Goal: Task Accomplishment & Management: Manage account settings

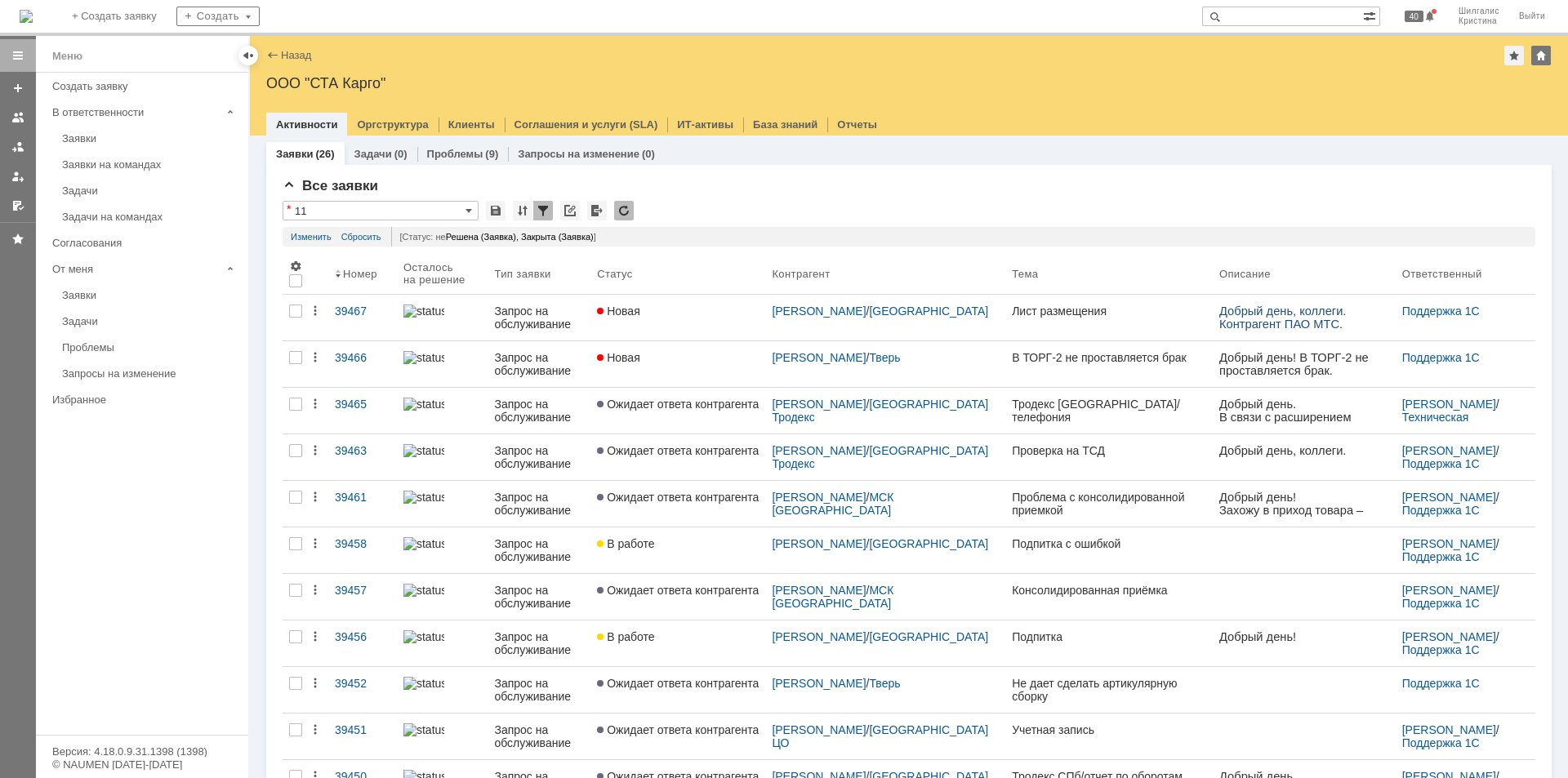
click at [664, 353] on div "Новая" at bounding box center [678, 357] width 162 height 14
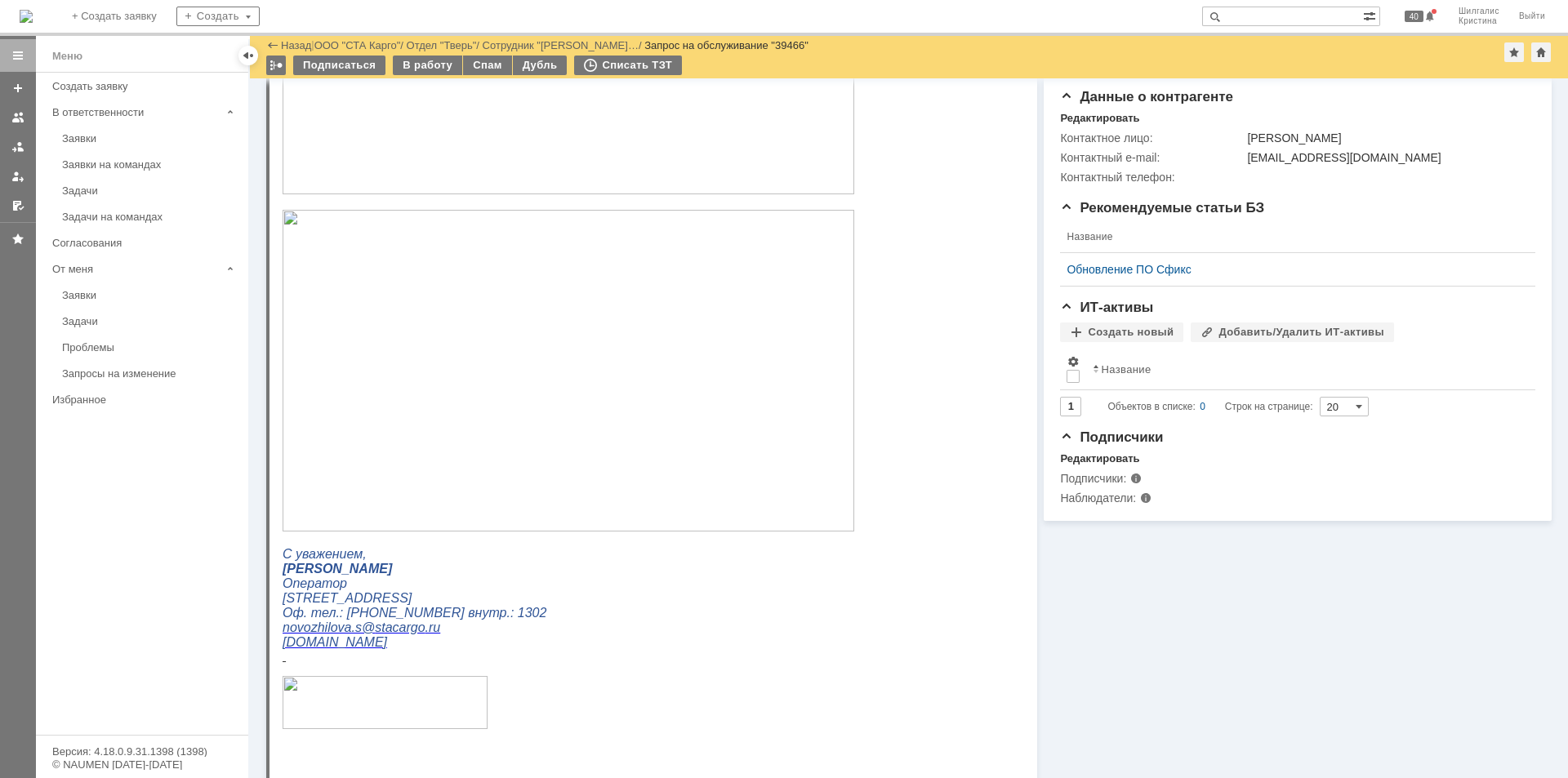
click at [409, 380] on img at bounding box center [568, 370] width 572 height 321
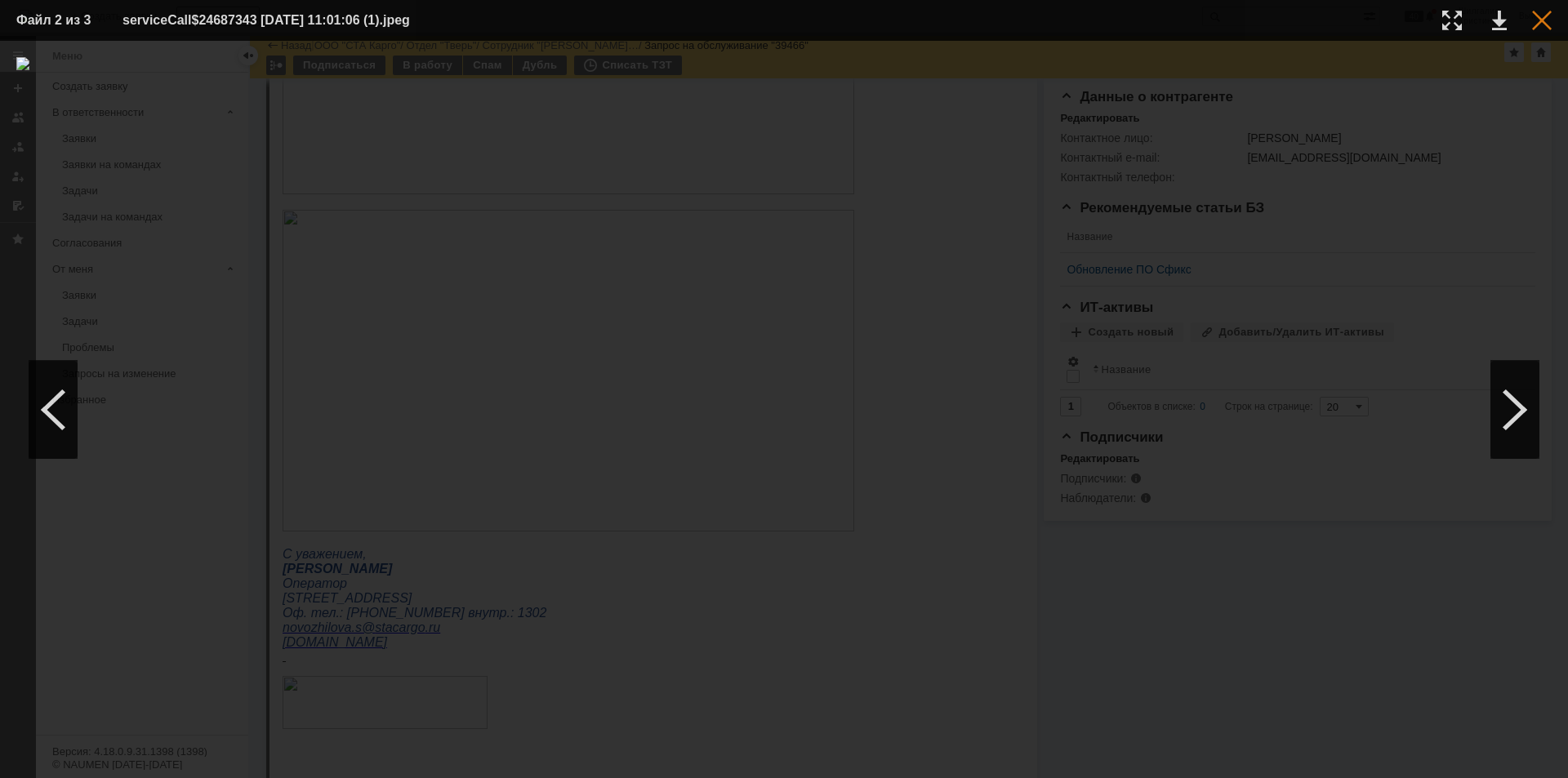
click at [1534, 18] on div at bounding box center [1542, 21] width 20 height 20
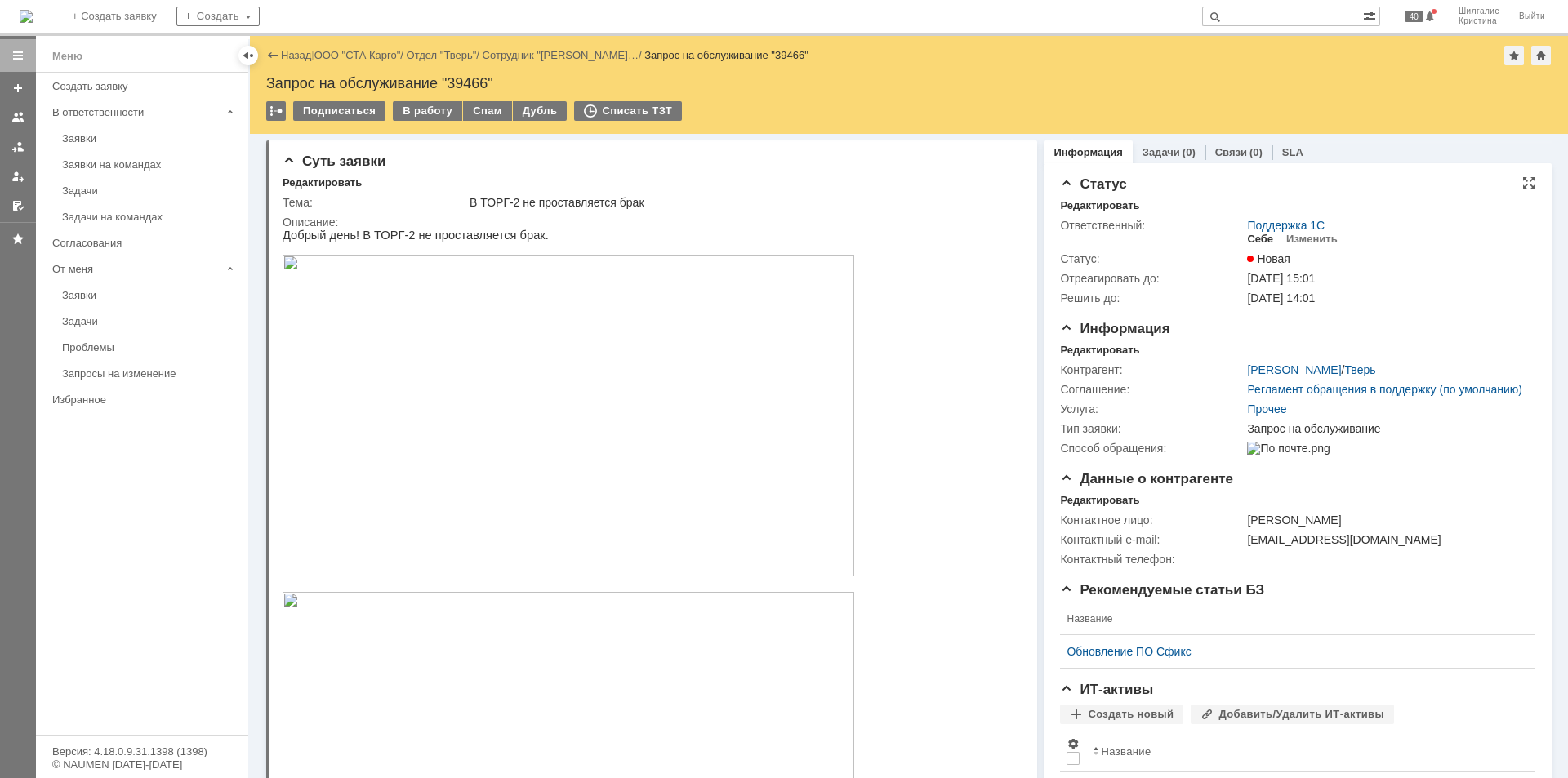
click at [1255, 233] on div "Себе" at bounding box center [1259, 240] width 26 height 14
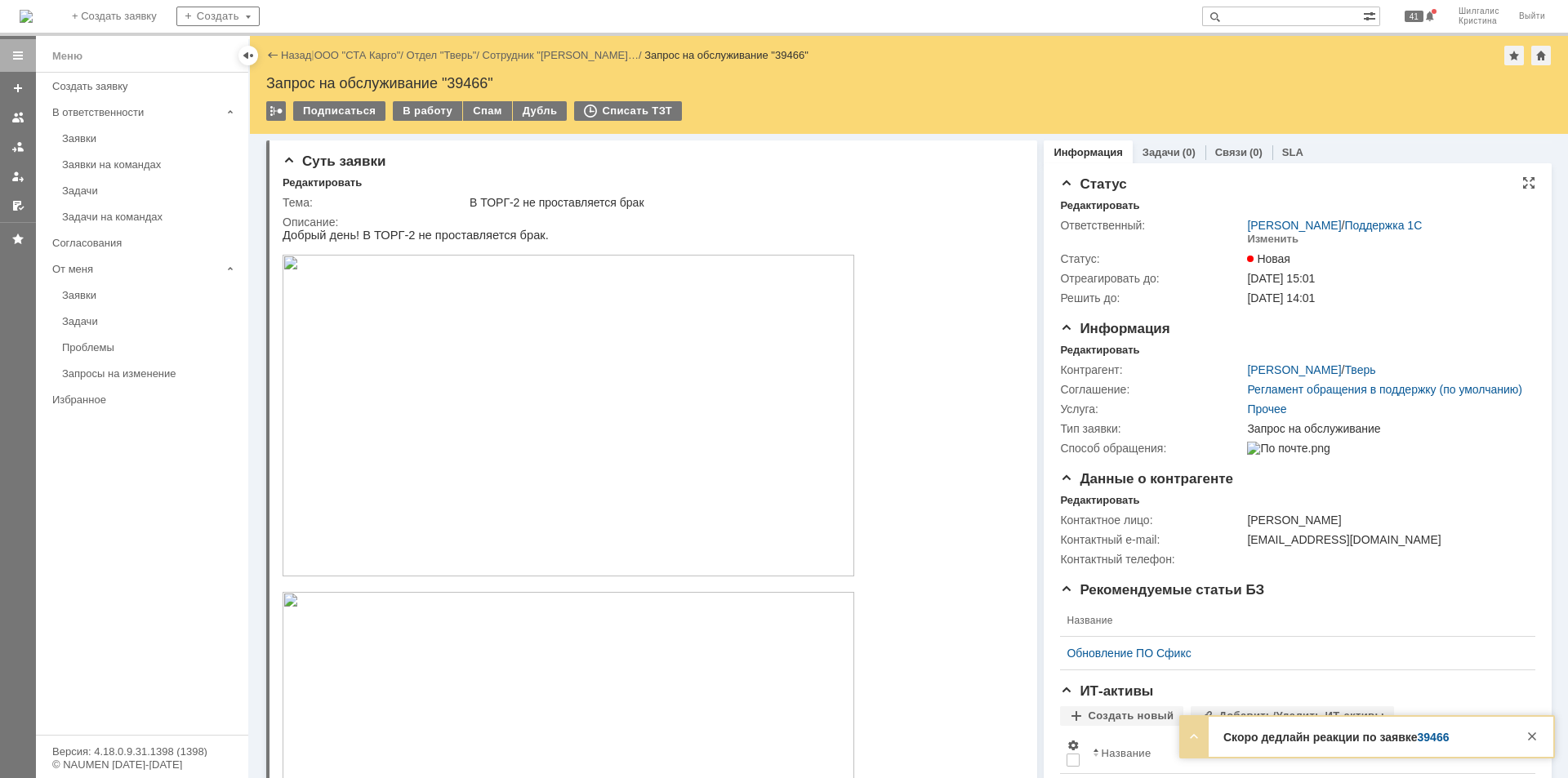
click at [537, 364] on img at bounding box center [568, 415] width 572 height 321
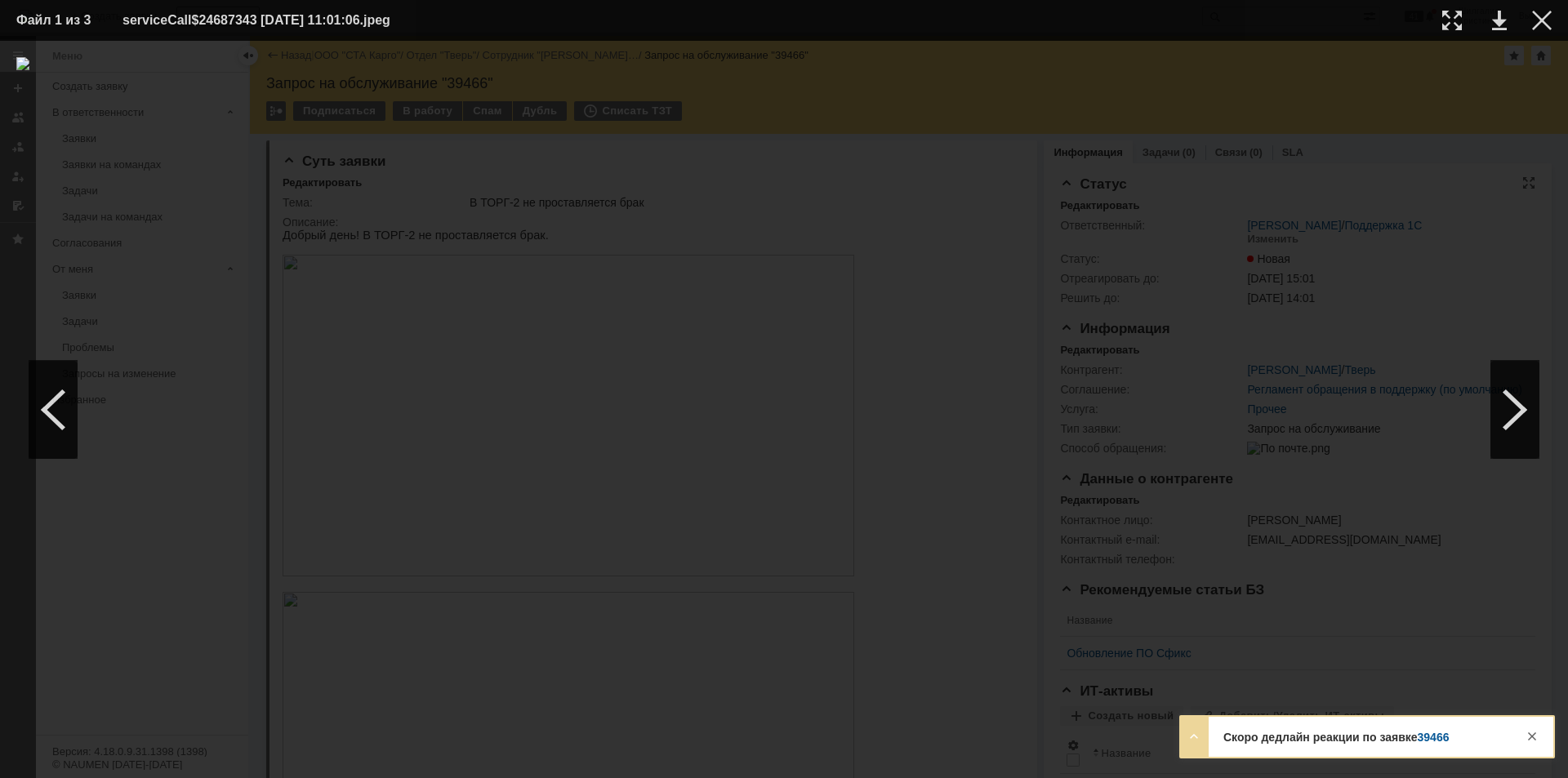
click at [1484, 183] on div at bounding box center [783, 409] width 1535 height 705
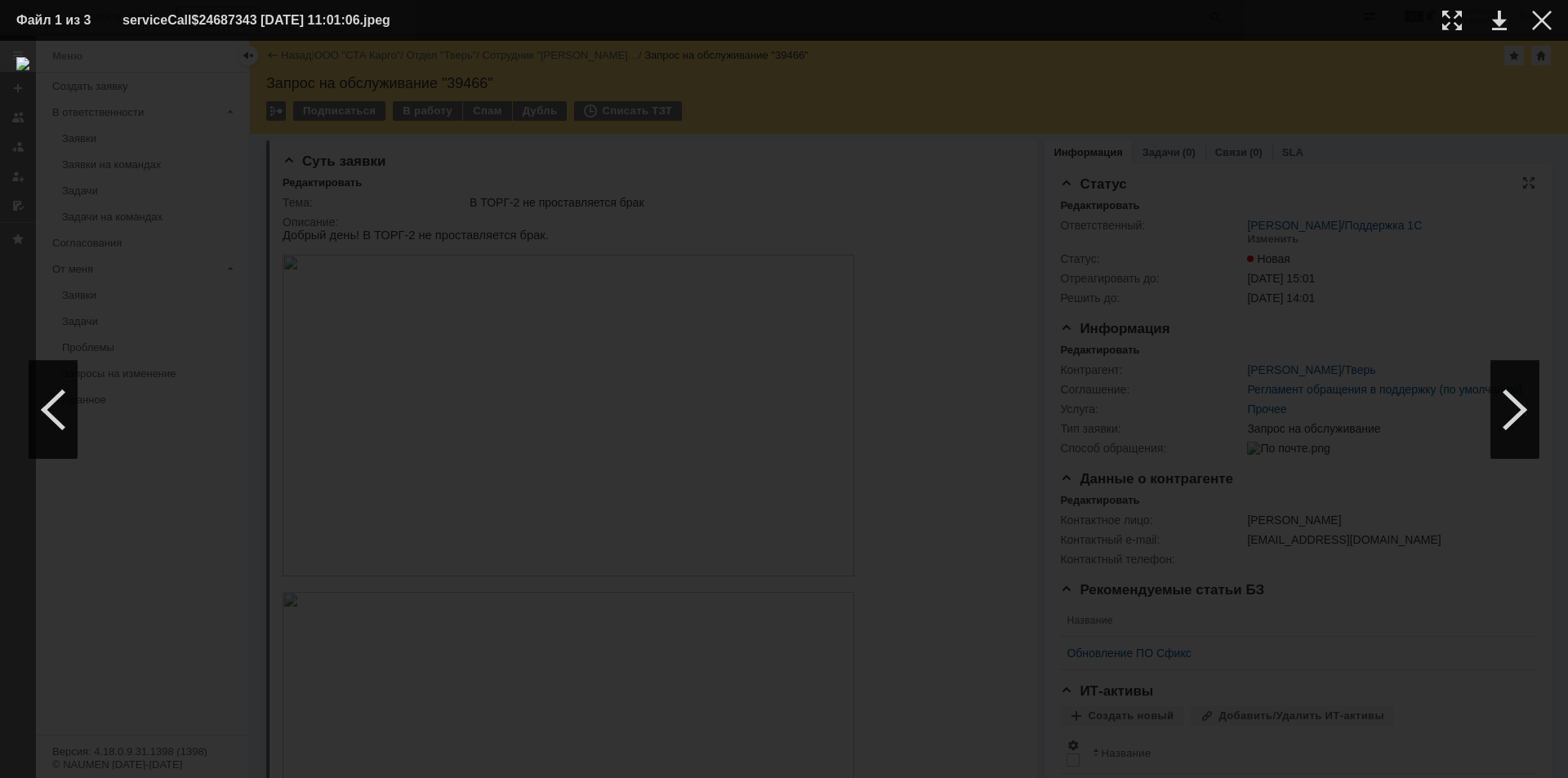
click at [1461, 134] on div at bounding box center [783, 409] width 1535 height 705
click at [1536, 24] on div at bounding box center [1542, 21] width 20 height 20
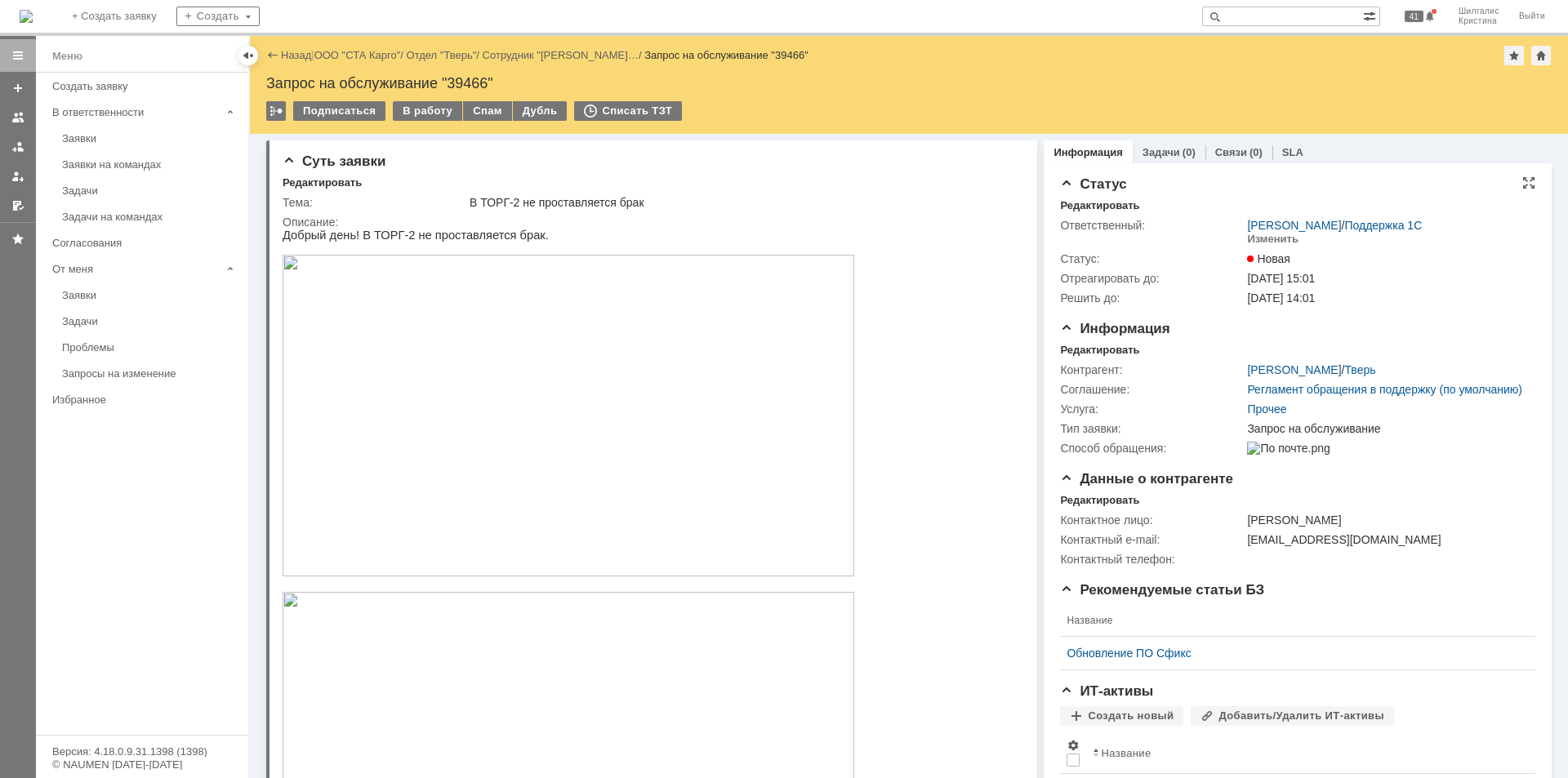
click at [370, 55] on link "ООО "СТА Карго"" at bounding box center [357, 55] width 86 height 13
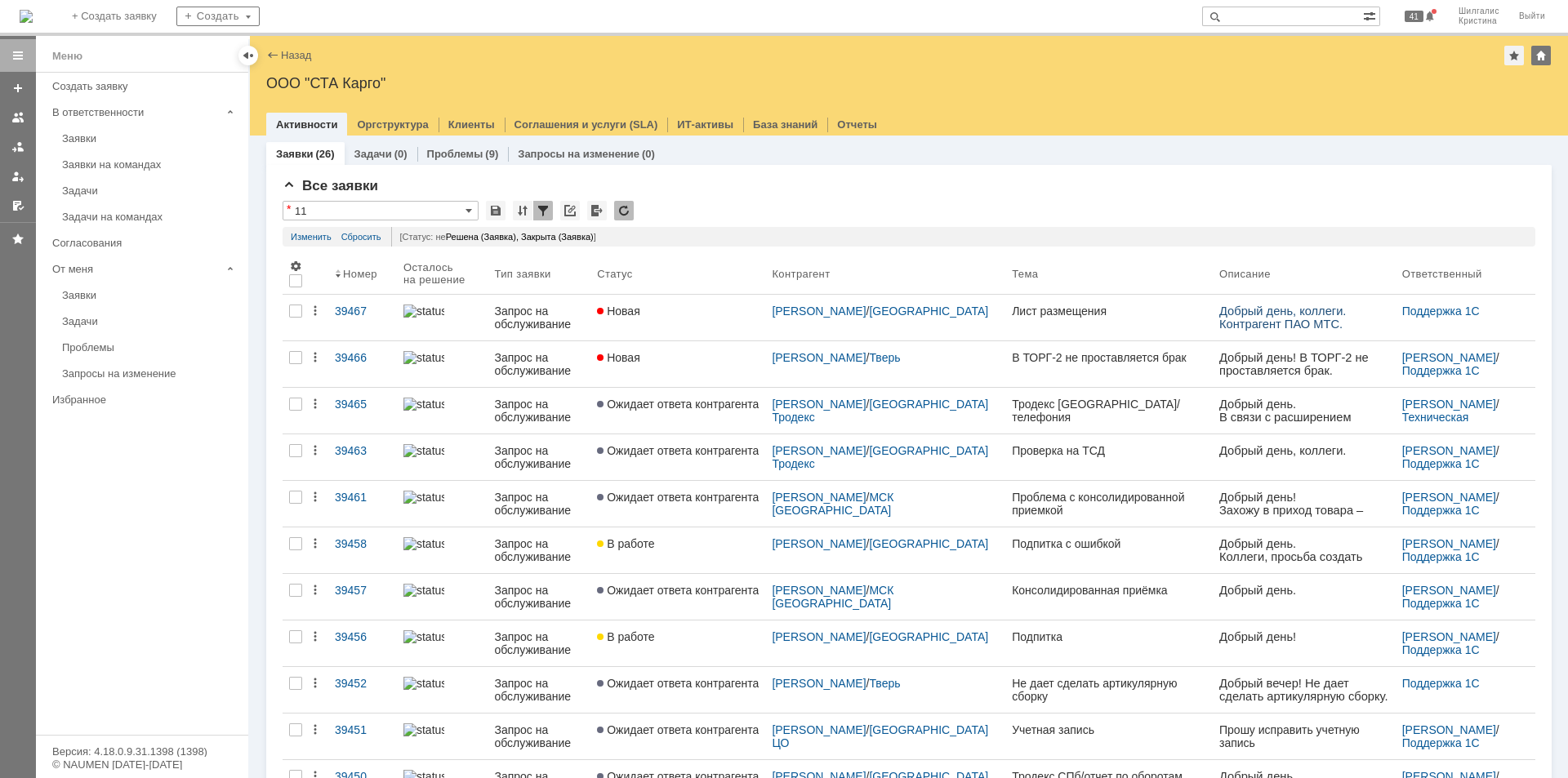
click at [740, 328] on link "Новая" at bounding box center [678, 317] width 175 height 46
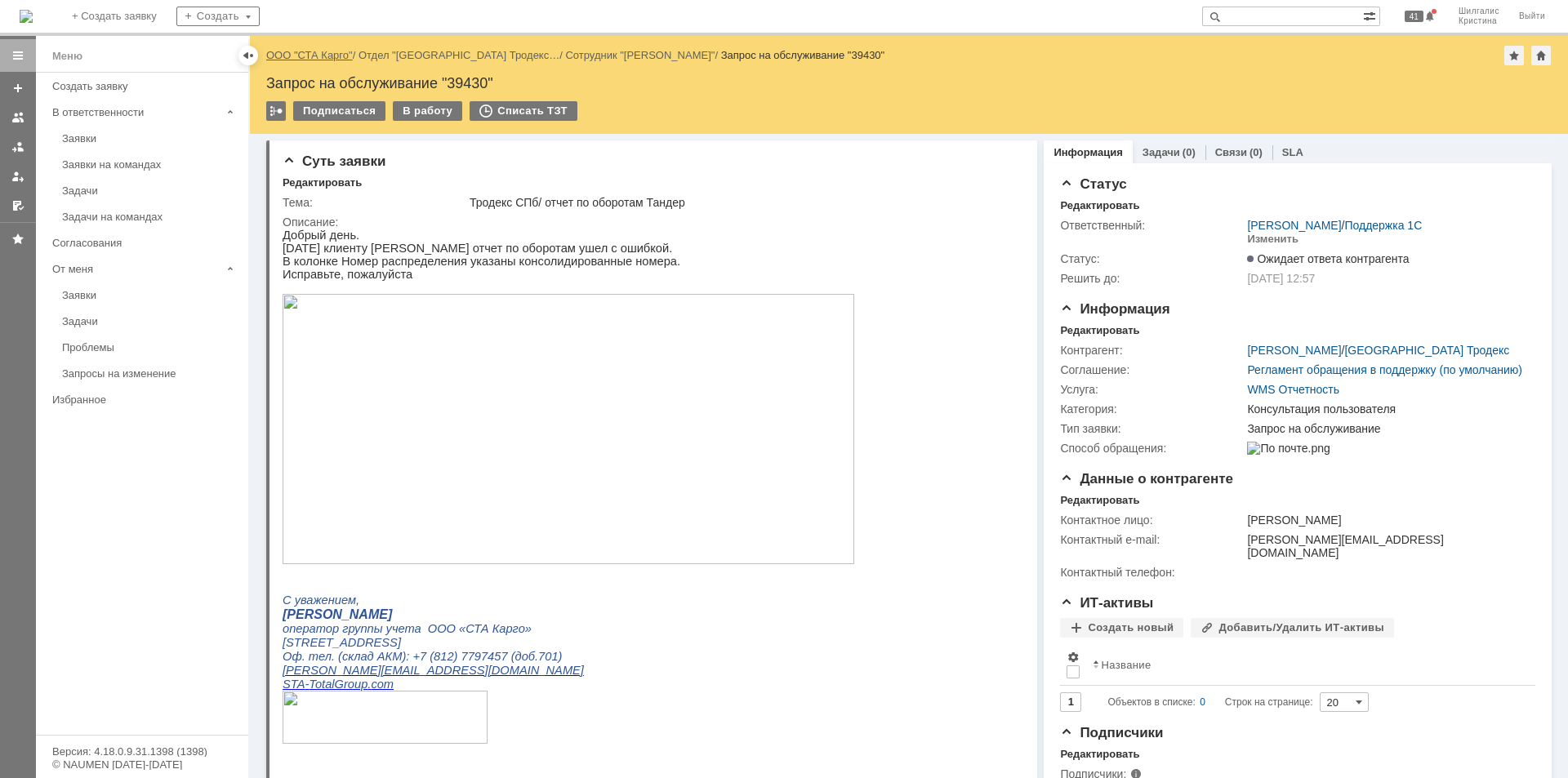
click at [325, 60] on link "ООО "СТА Карго"" at bounding box center [310, 55] width 86 height 13
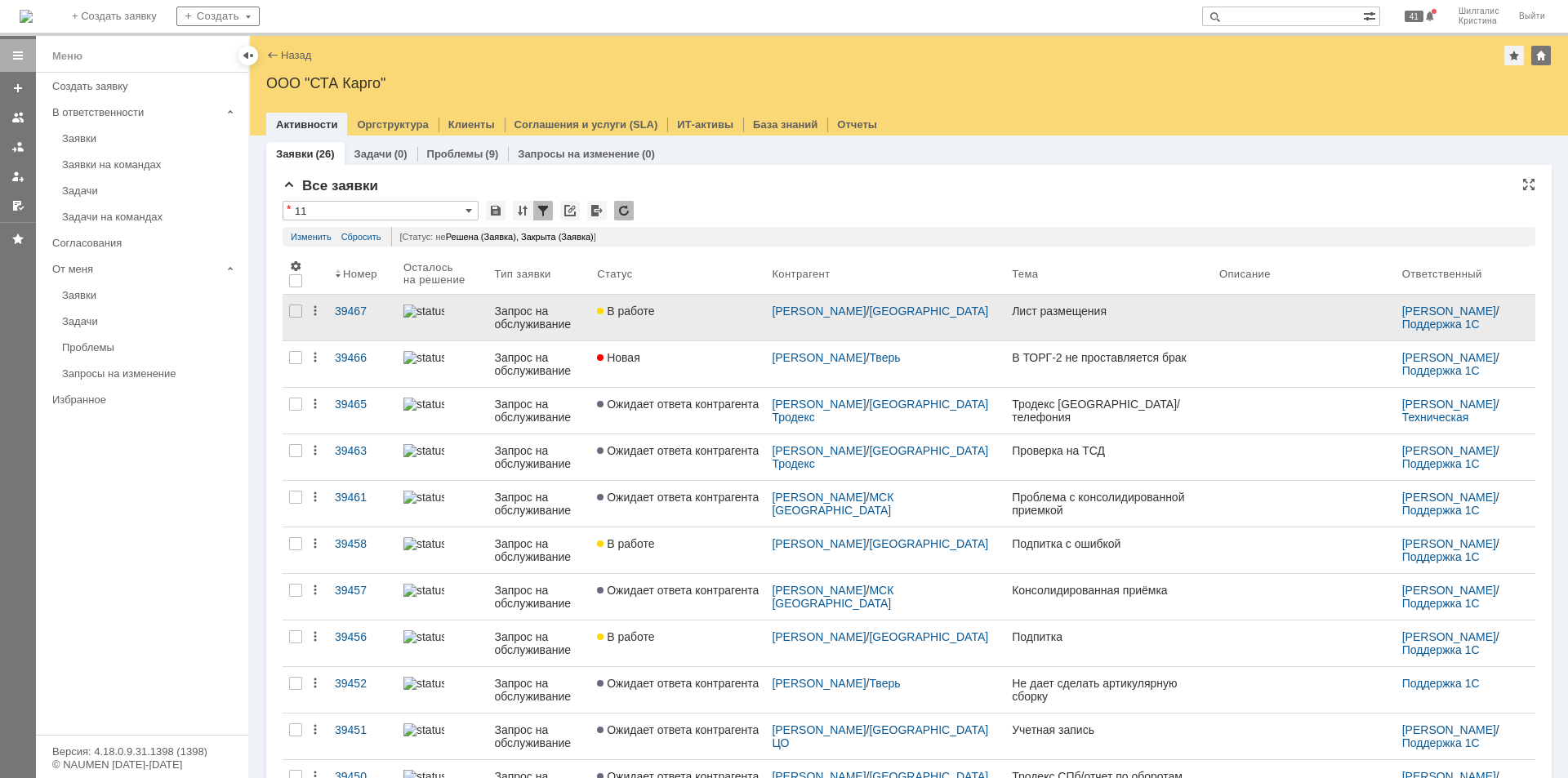
click at [722, 316] on div "В работе" at bounding box center [678, 311] width 162 height 14
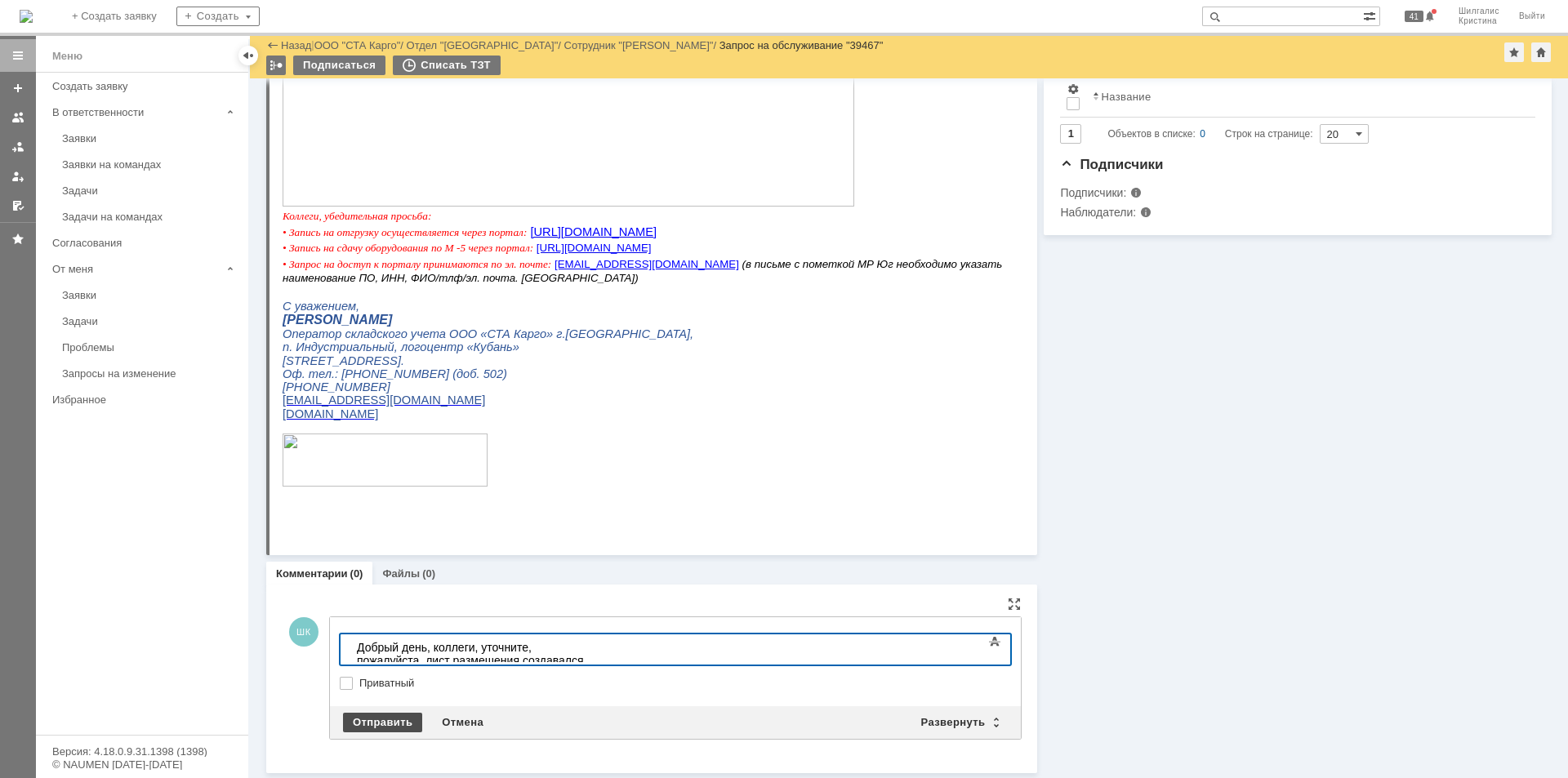
click at [392, 723] on div "Отправить" at bounding box center [383, 723] width 79 height 20
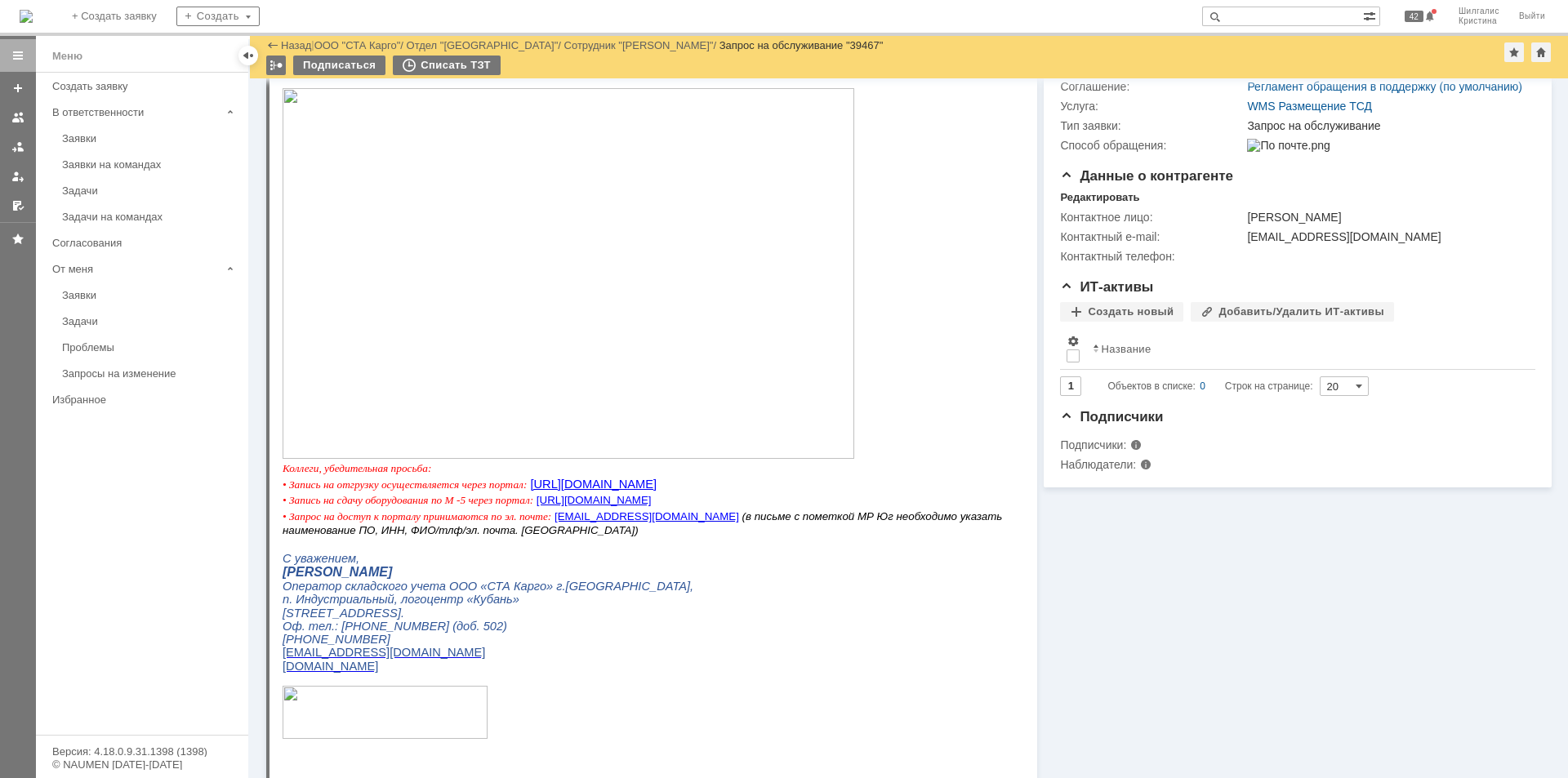
scroll to position [327, 0]
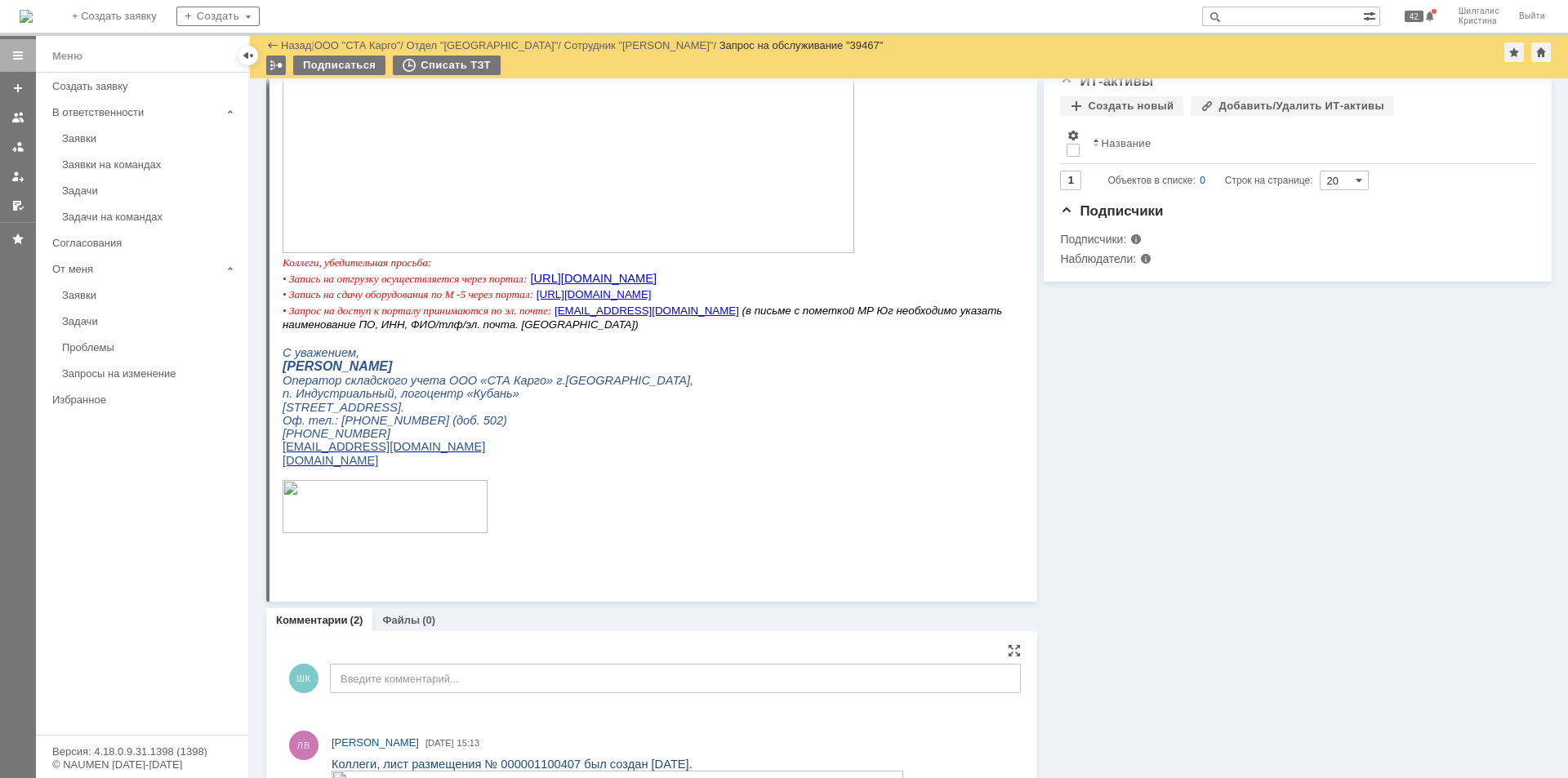
scroll to position [829, 0]
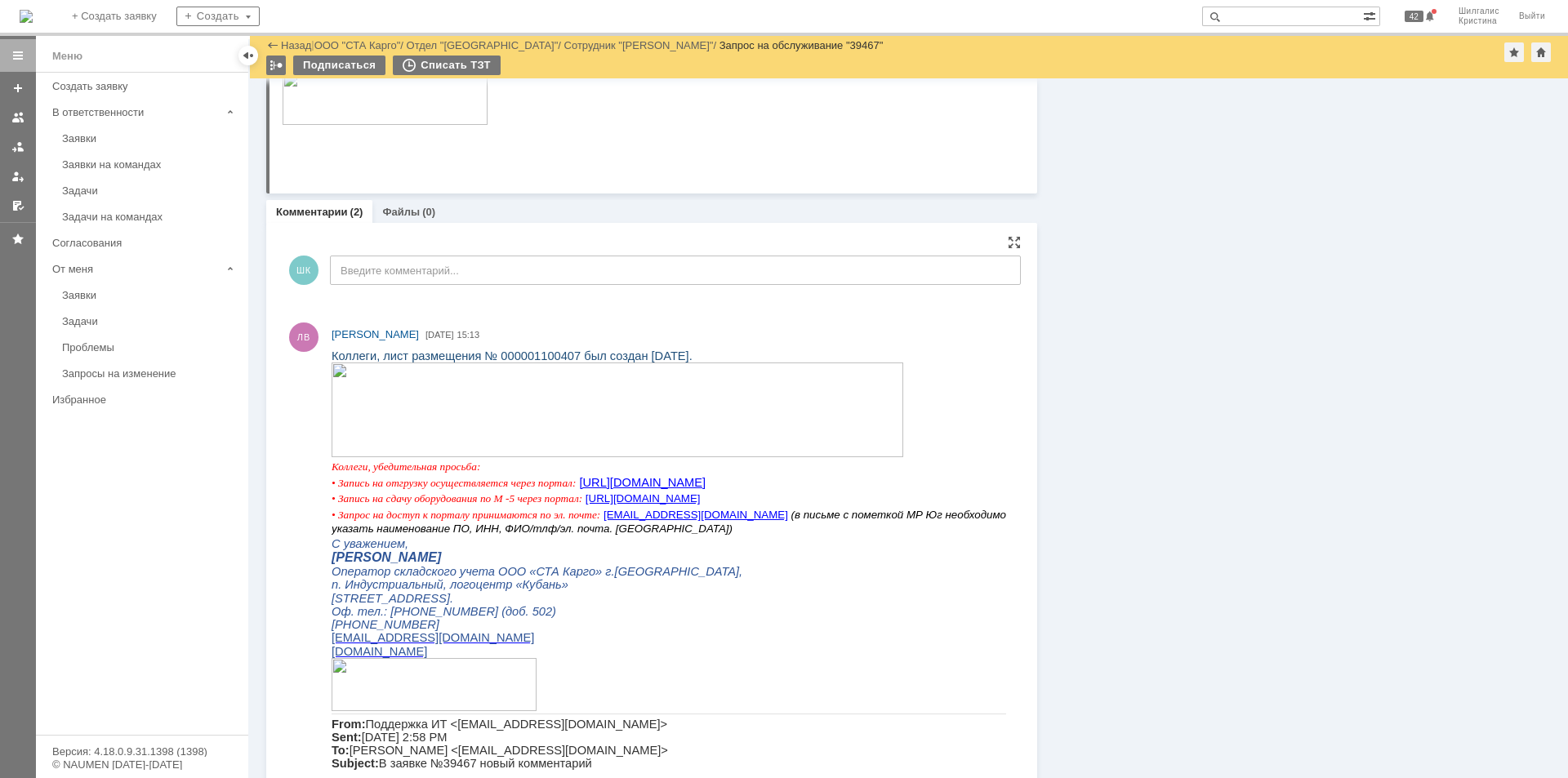
click at [530, 421] on img at bounding box center [617, 410] width 572 height 95
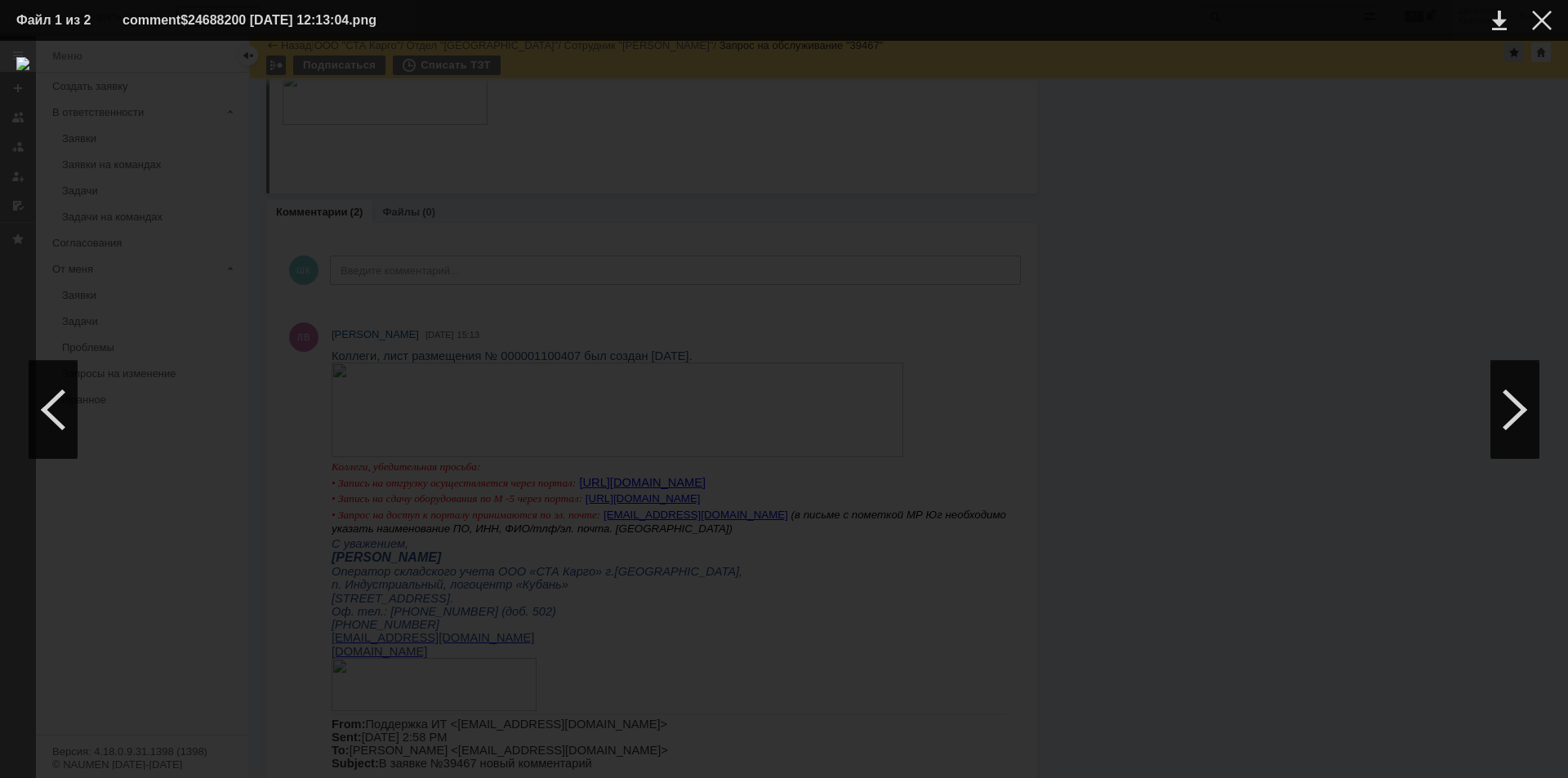
drag, startPoint x: 1546, startPoint y: 22, endPoint x: 1509, endPoint y: 54, distance: 48.9
click at [1545, 25] on div at bounding box center [1542, 21] width 20 height 20
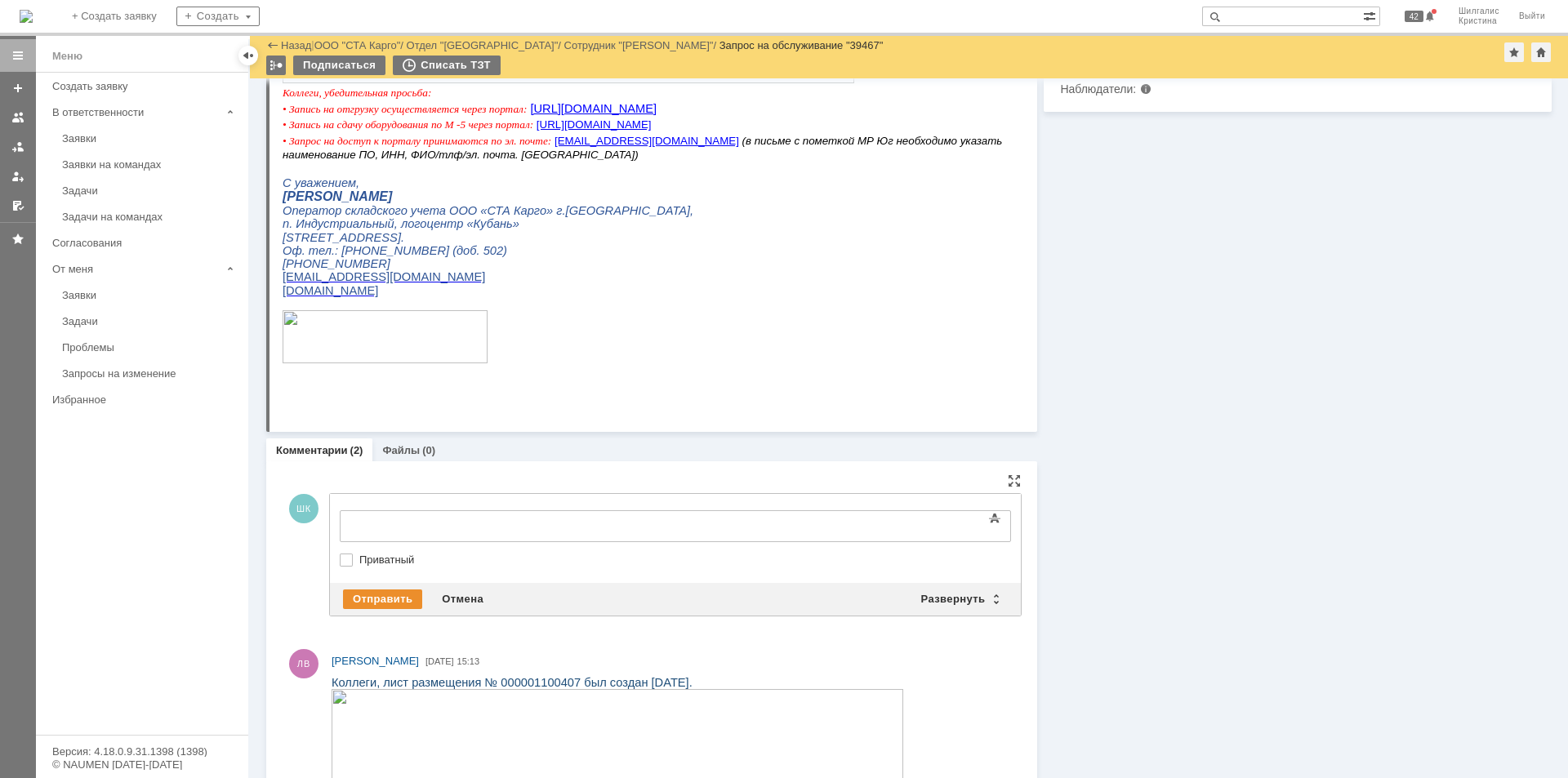
scroll to position [0, 0]
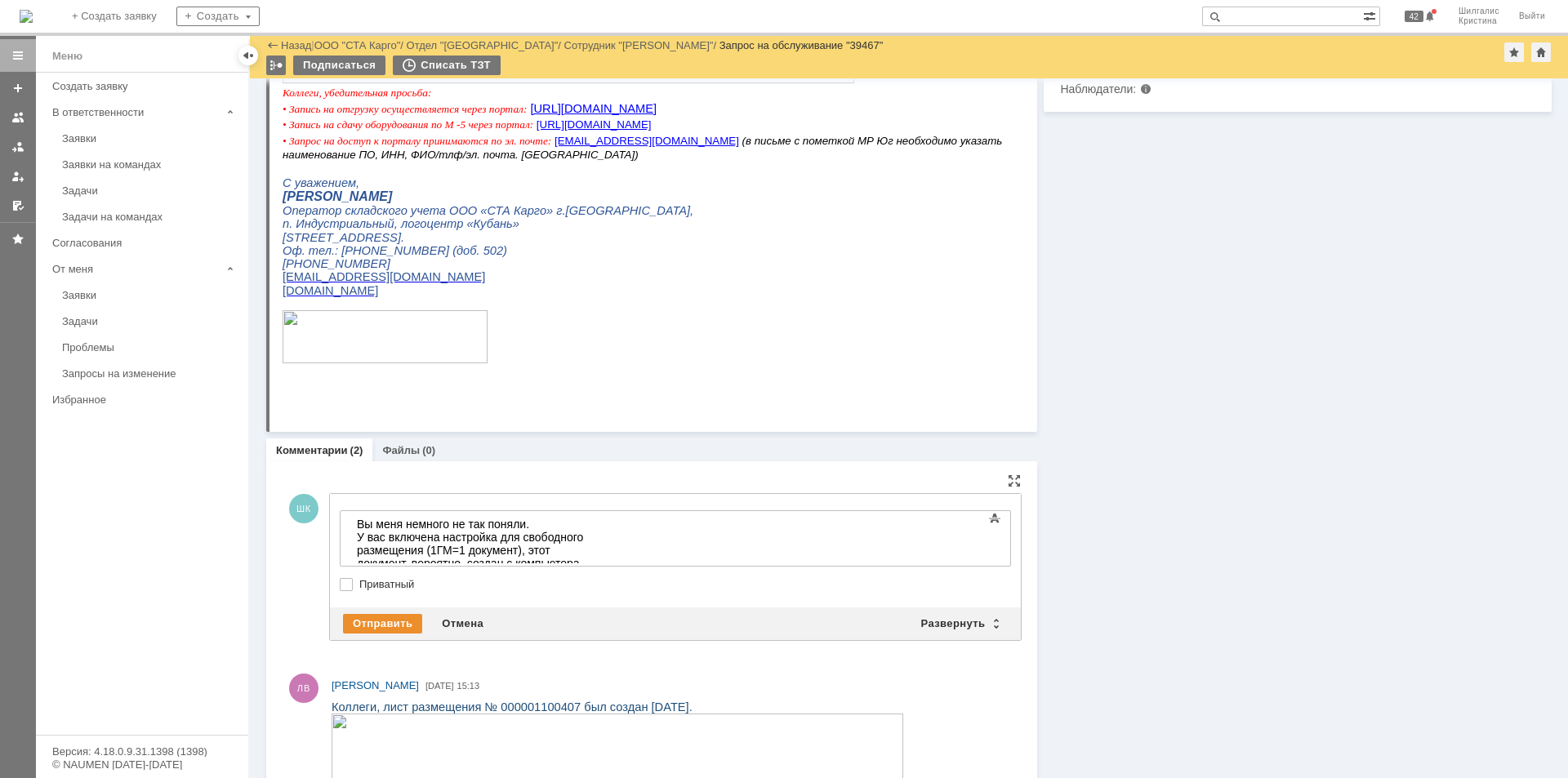
click at [589, 556] on div "Вы меня немного не так поняли. У вас включена настройка для свободного размещен…" at bounding box center [473, 550] width 232 height 66
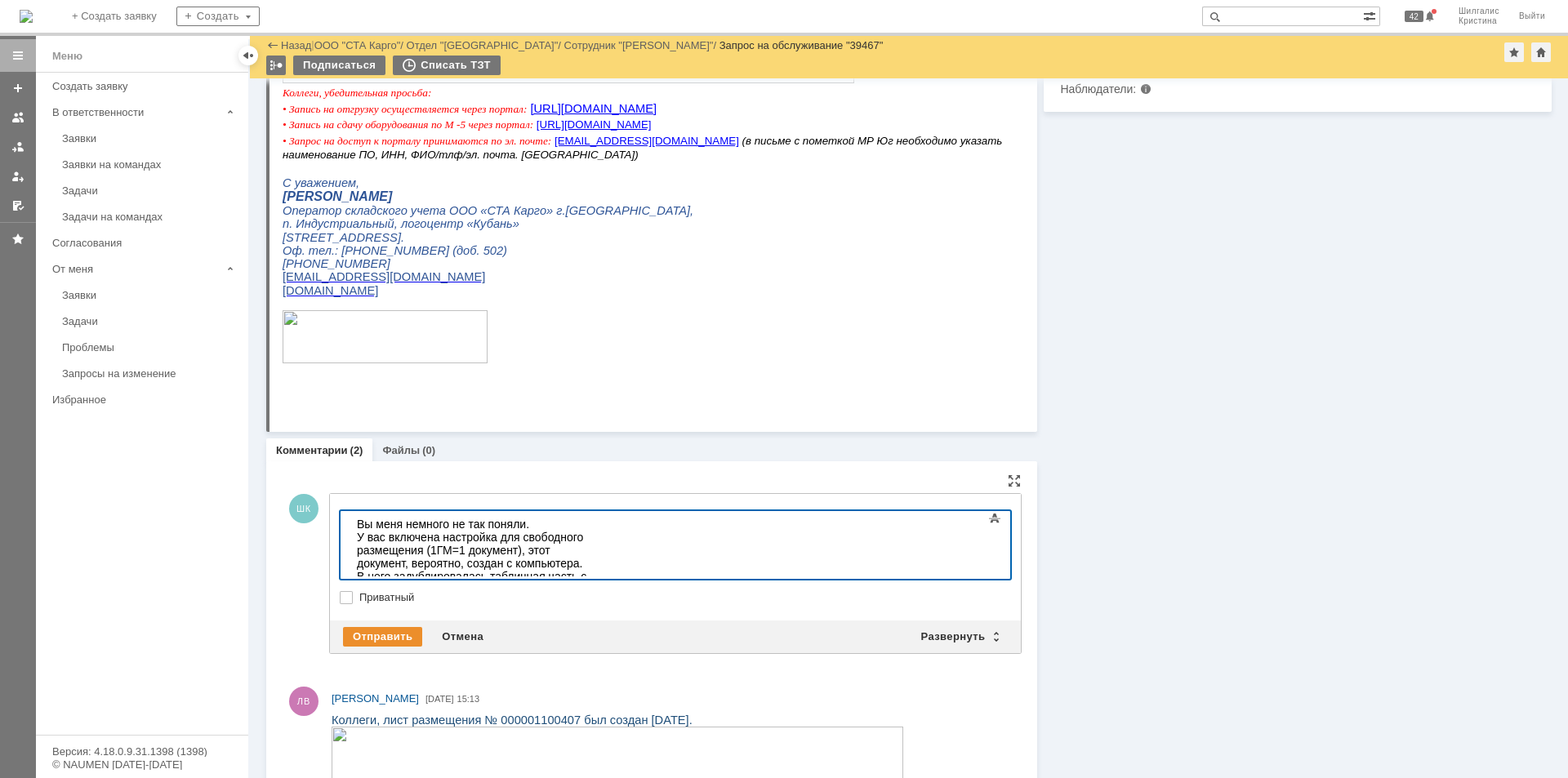
scroll to position [141, 5]
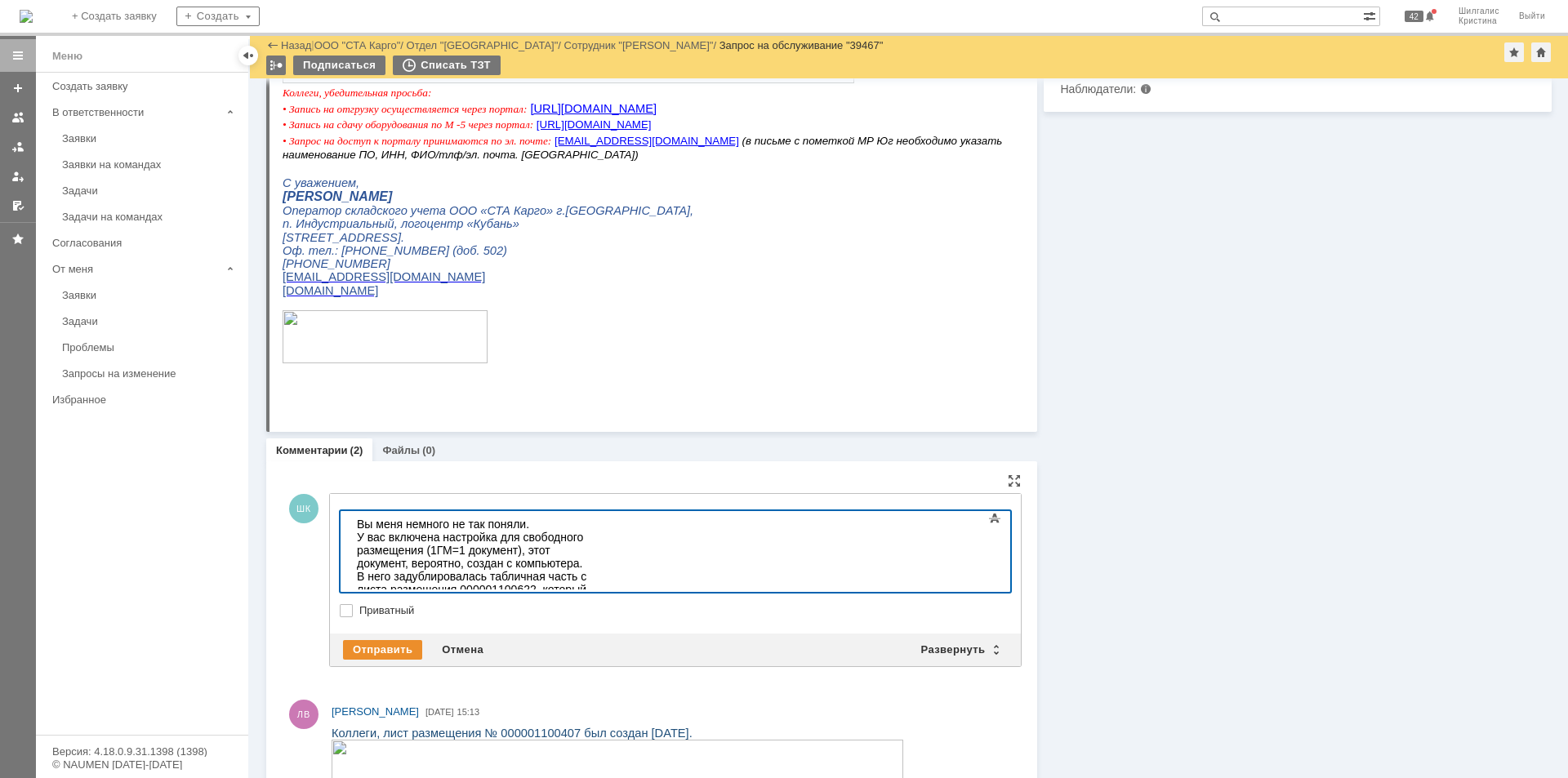
click at [437, 574] on div "Вы меня немного не так поняли. У вас включена настройка для свободного размещен…" at bounding box center [473, 590] width 232 height 144
drag, startPoint x: 570, startPoint y: 578, endPoint x: 524, endPoint y: 583, distance: 46.3
click at [524, 583] on div "Вы меня немного не так поняли. У вас включена настройка для свободного размещен…" at bounding box center [473, 590] width 232 height 144
drag, startPoint x: 736, startPoint y: 575, endPoint x: 696, endPoint y: 579, distance: 40.2
click at [589, 579] on div "Вы меня немного не так поняли. У вас включена настройка для свободного размещен…" at bounding box center [473, 590] width 232 height 144
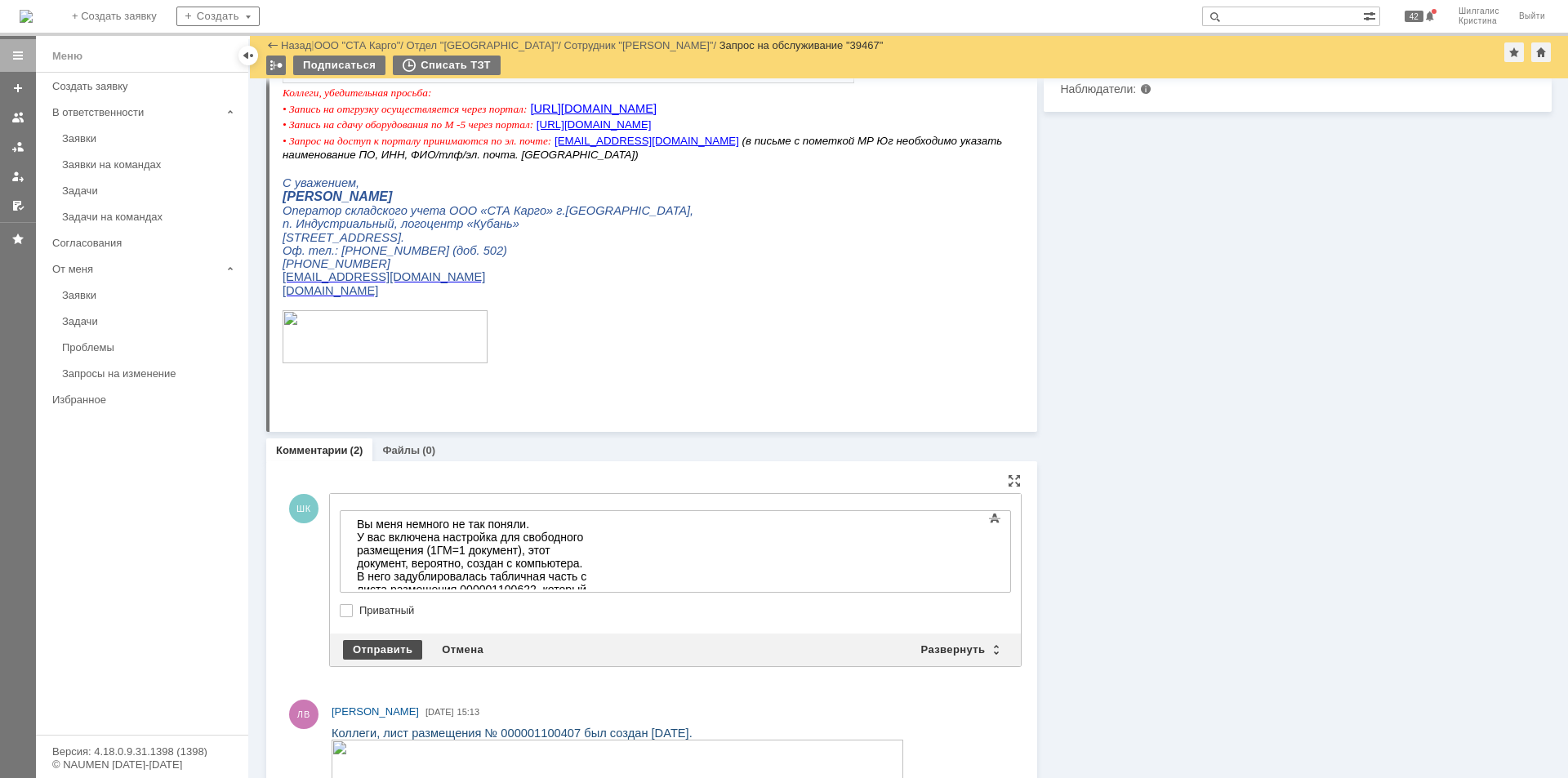
click at [382, 647] on div "Отправить" at bounding box center [383, 650] width 79 height 20
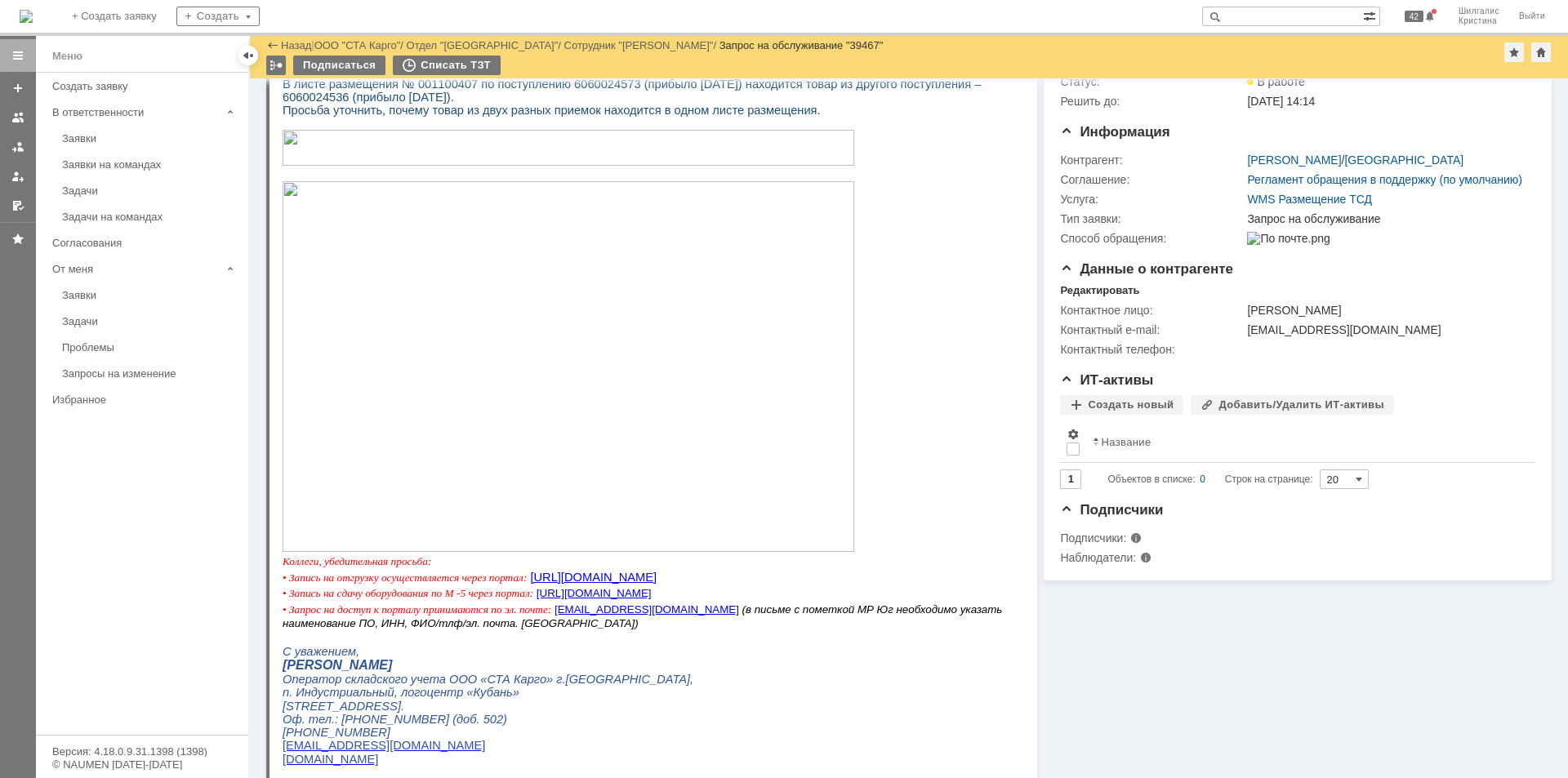
scroll to position [0, 0]
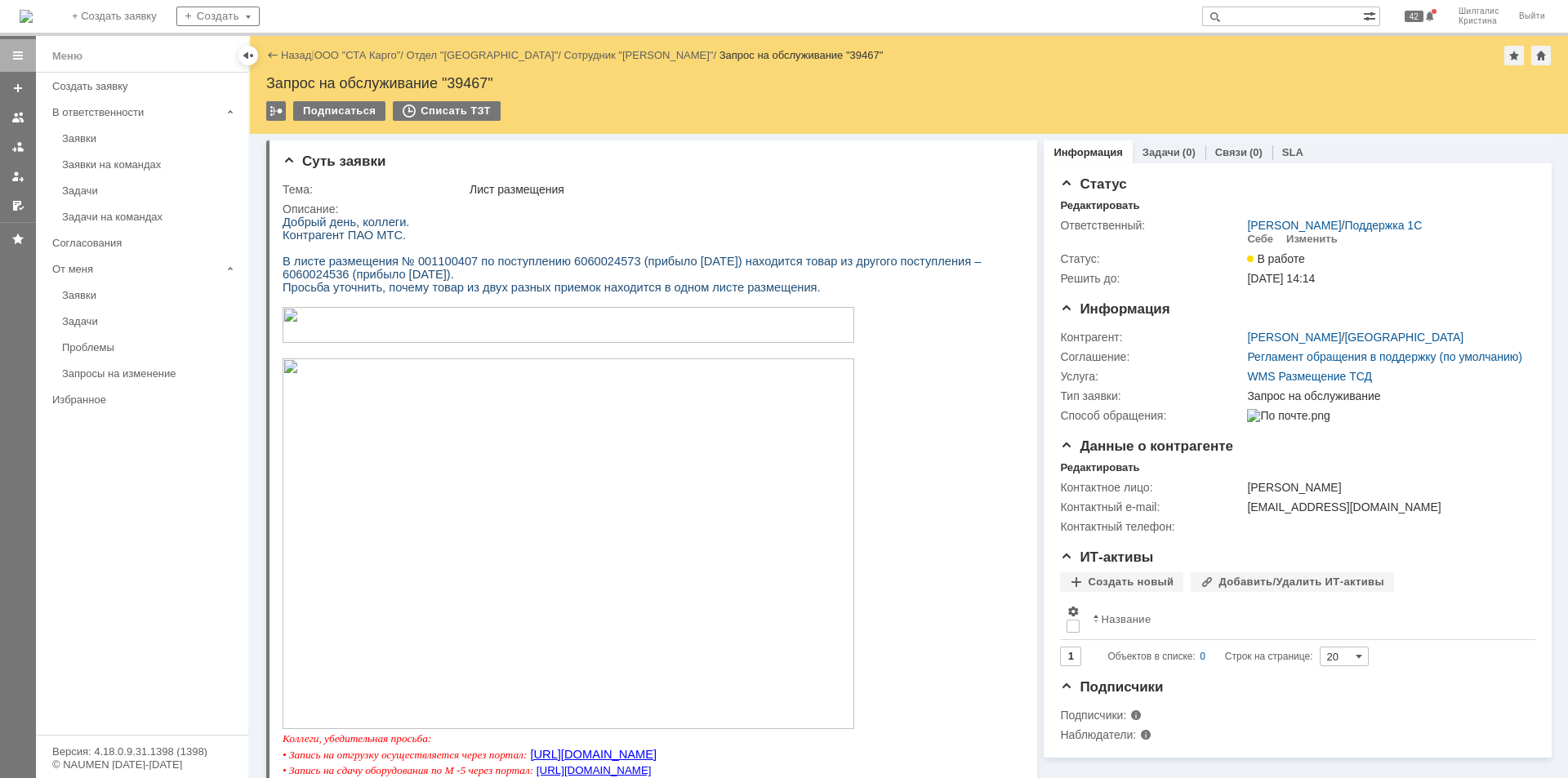
click at [367, 57] on link "ООО "СТА Карго"" at bounding box center [357, 55] width 86 height 13
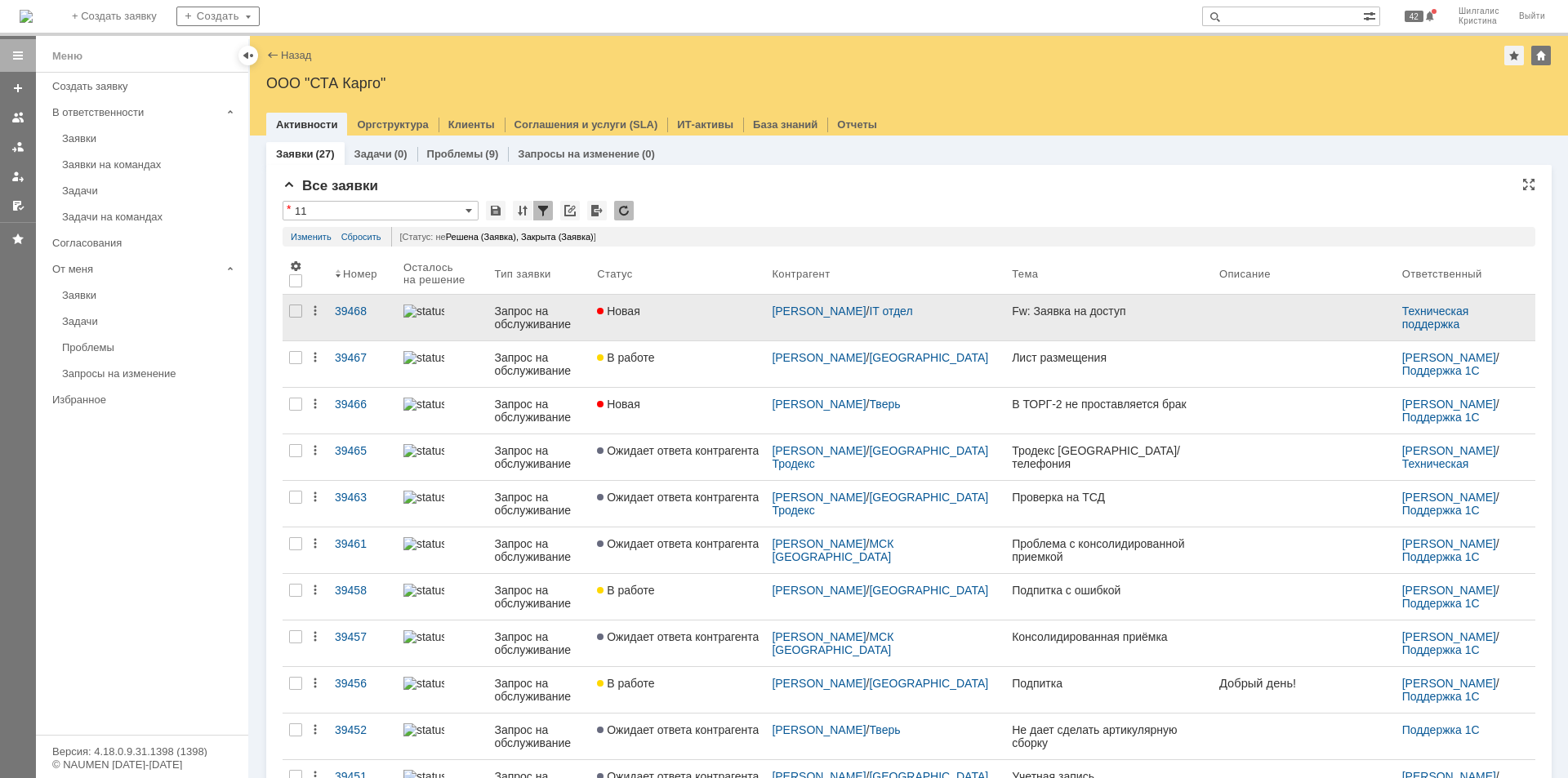
click at [676, 320] on link "Новая" at bounding box center [678, 317] width 175 height 46
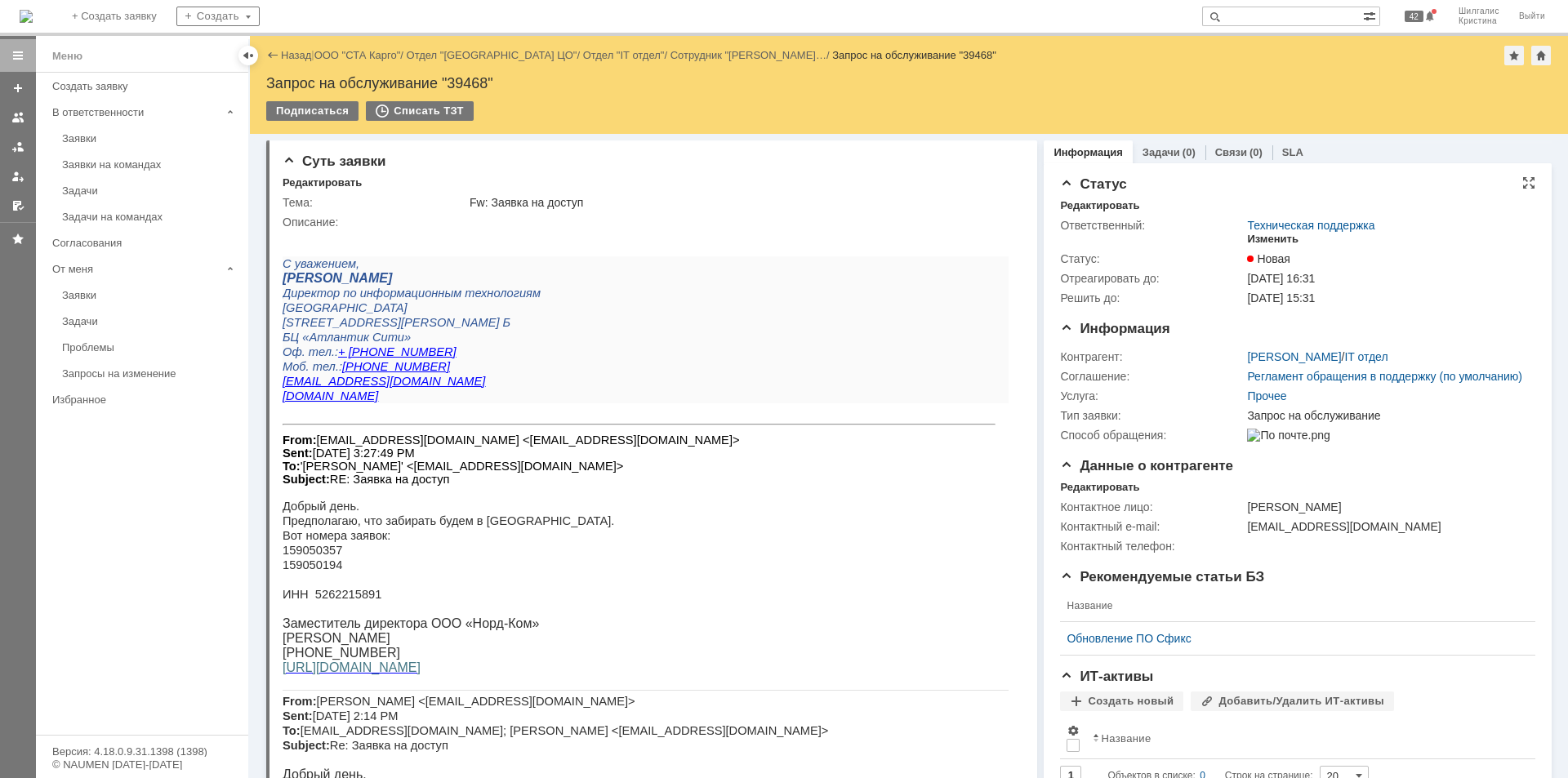
click at [1247, 240] on div "Изменить" at bounding box center [1272, 240] width 51 height 14
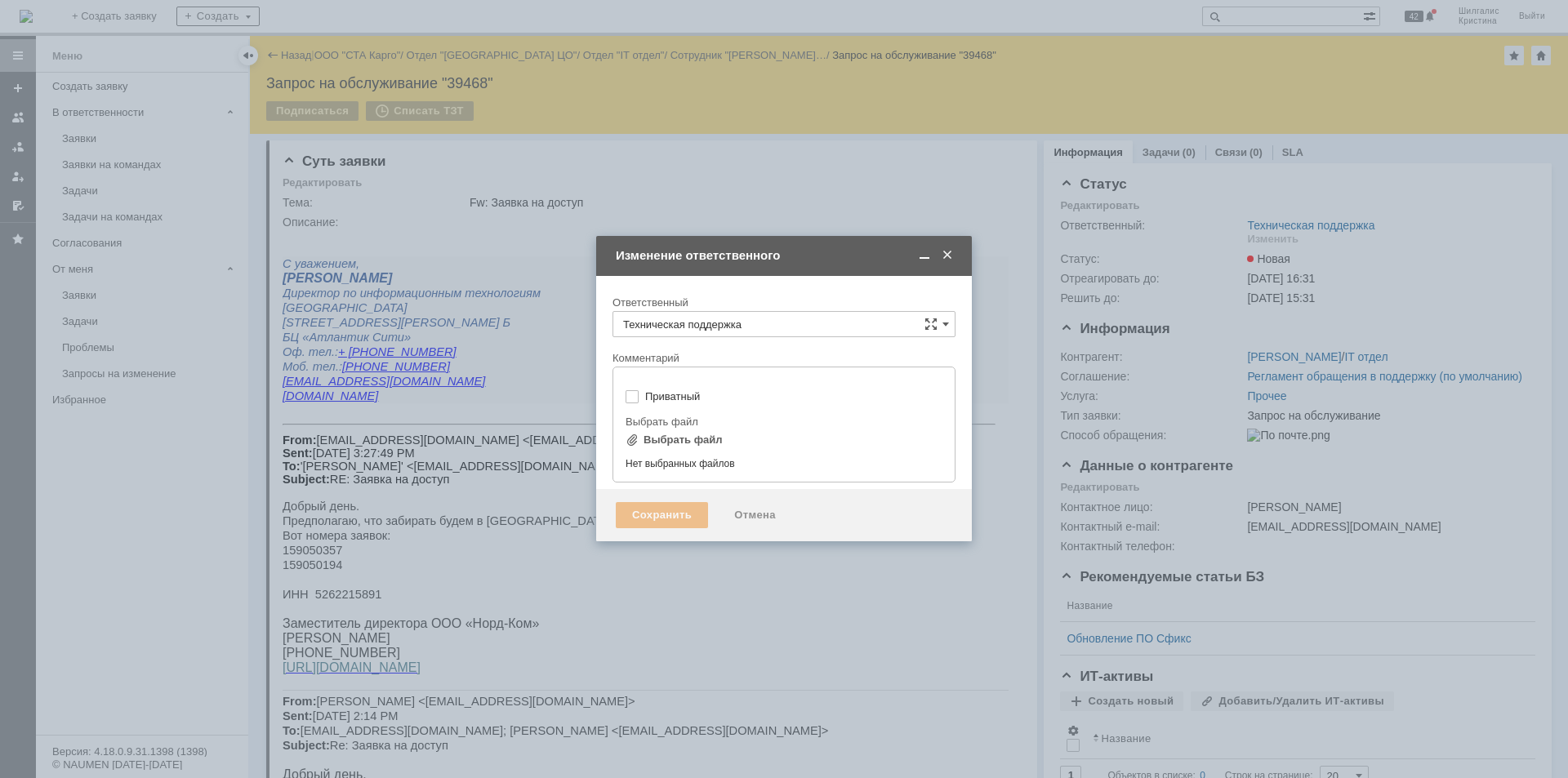
type input "[не указано]"
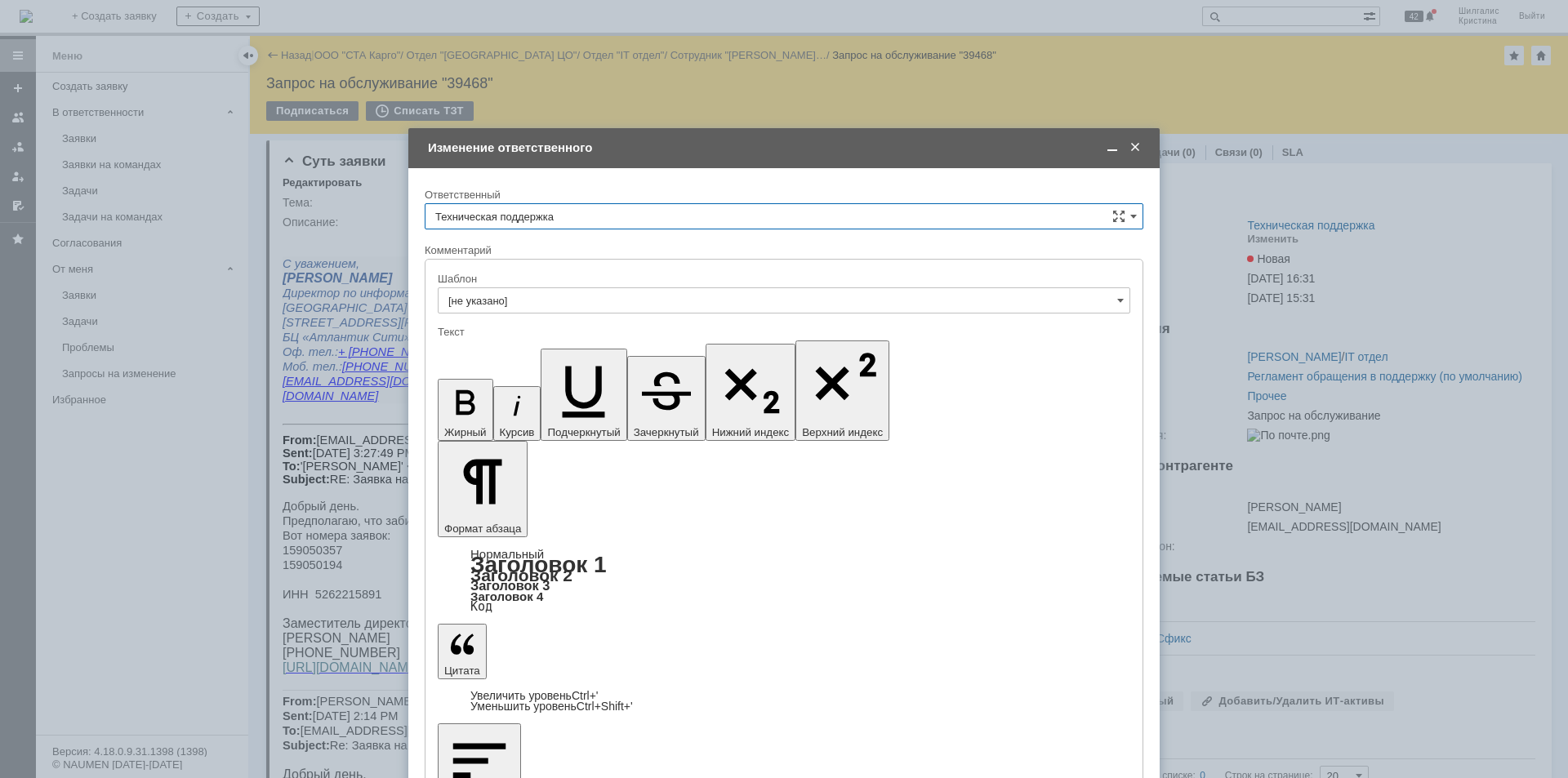
click at [500, 210] on input "Техническая поддержка" at bounding box center [784, 216] width 718 height 26
click at [509, 297] on span "[PERSON_NAME]" at bounding box center [783, 301] width 698 height 14
type input "[PERSON_NAME]"
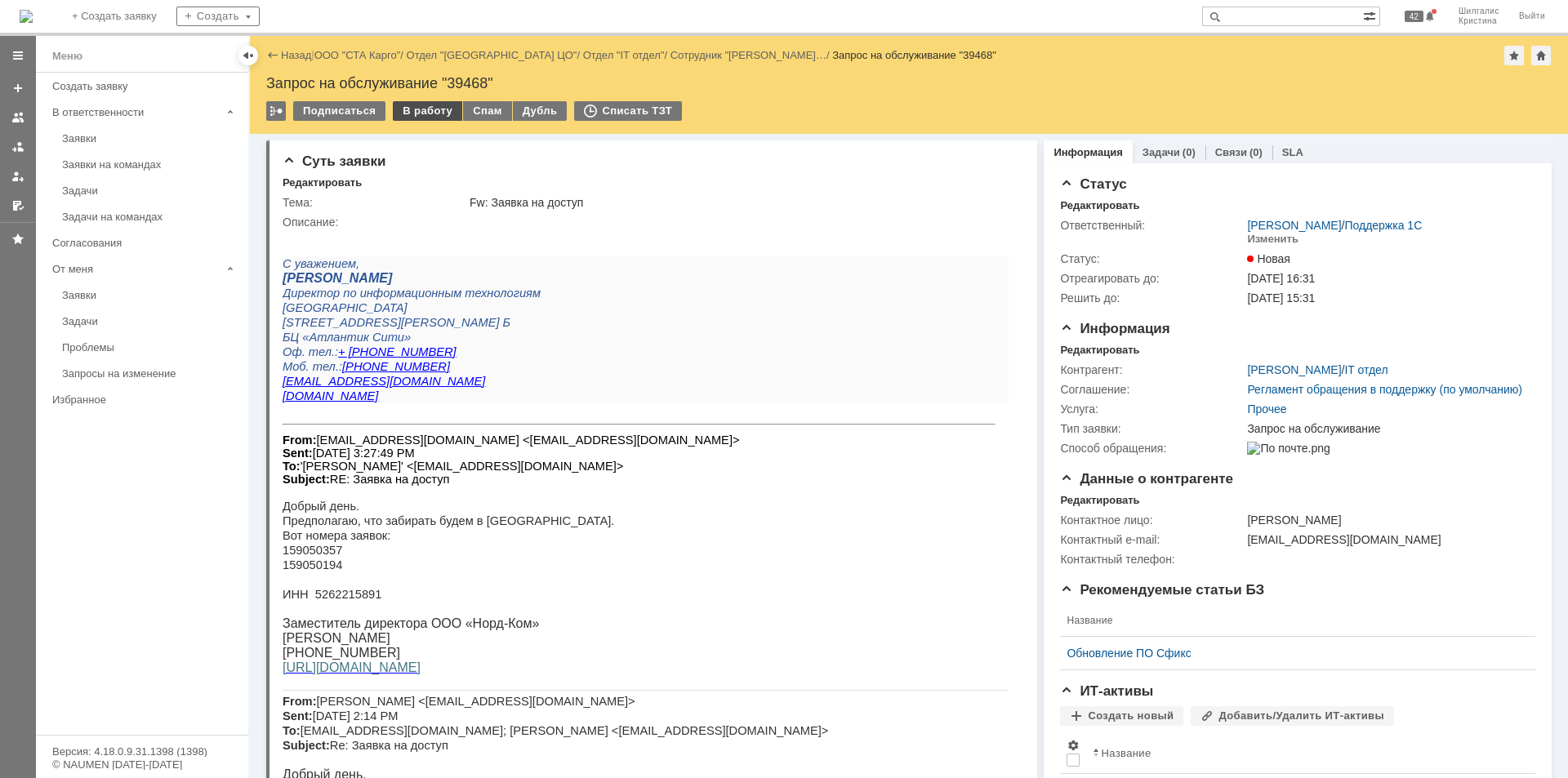
click at [420, 115] on div "В работу" at bounding box center [427, 111] width 69 height 20
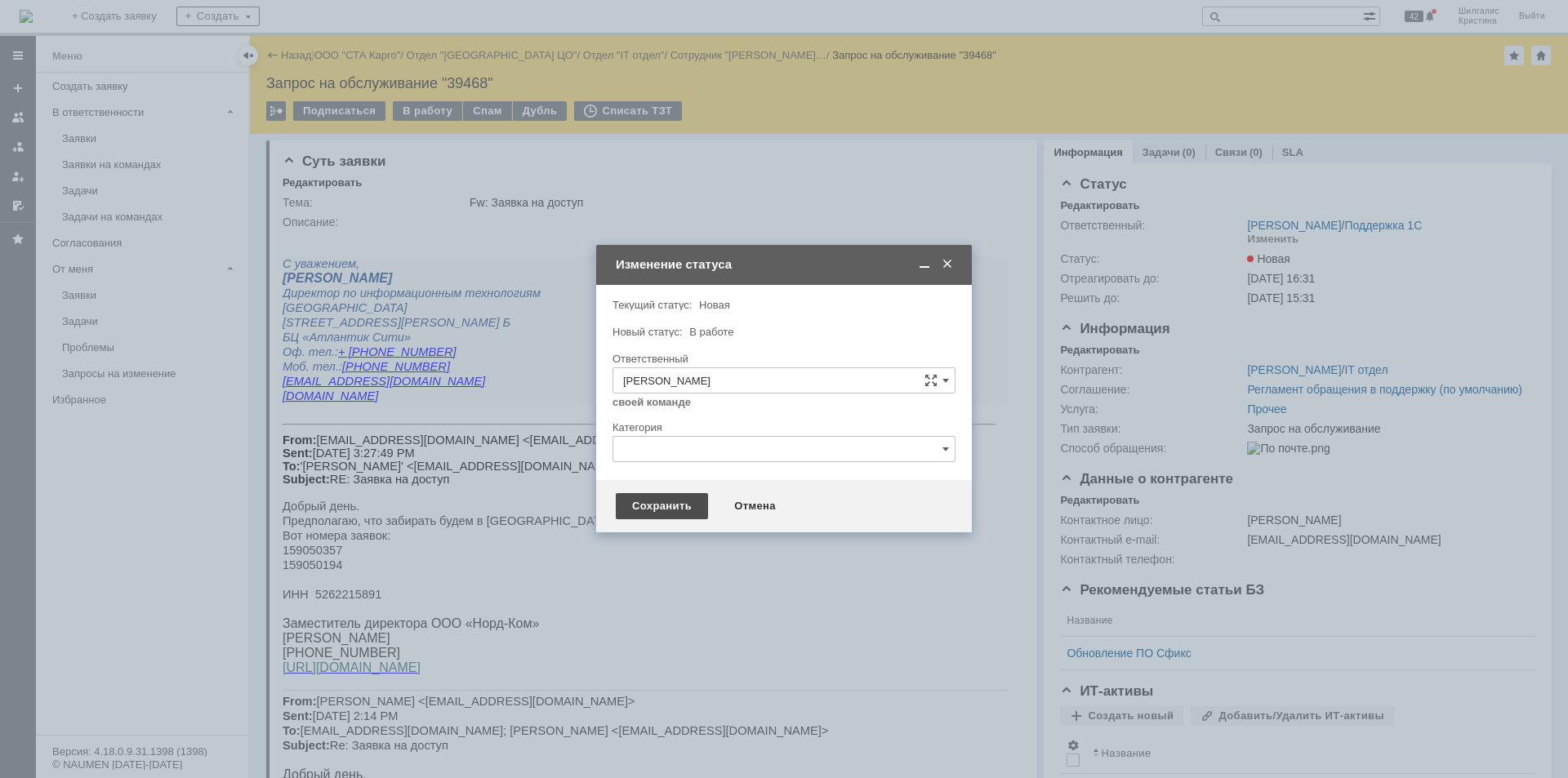
click at [642, 507] on div "Сохранить" at bounding box center [662, 506] width 92 height 26
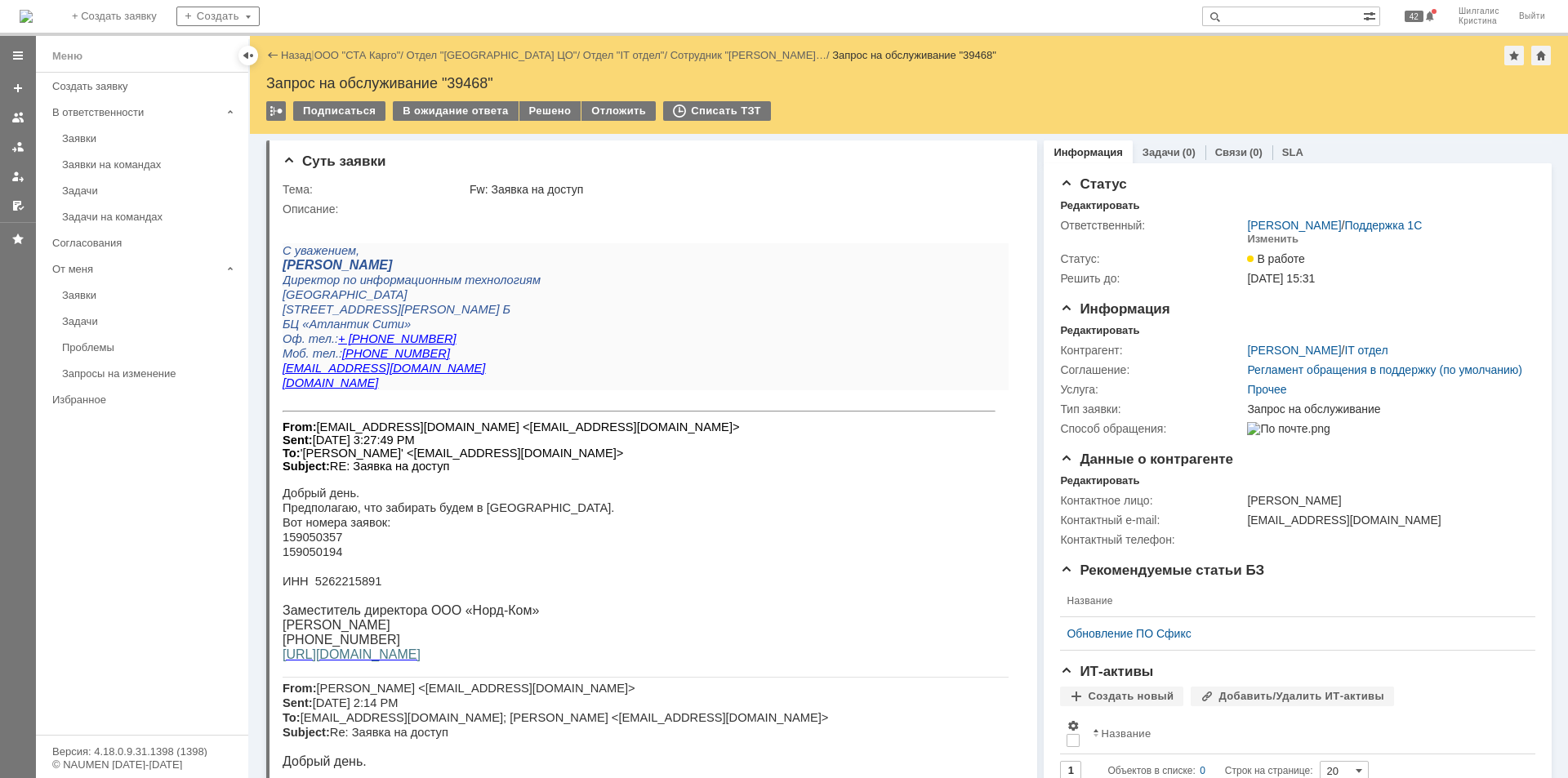
click at [638, 347] on p "Моб. тел.: +7 921 950-05-05" at bounding box center [645, 354] width 725 height 14
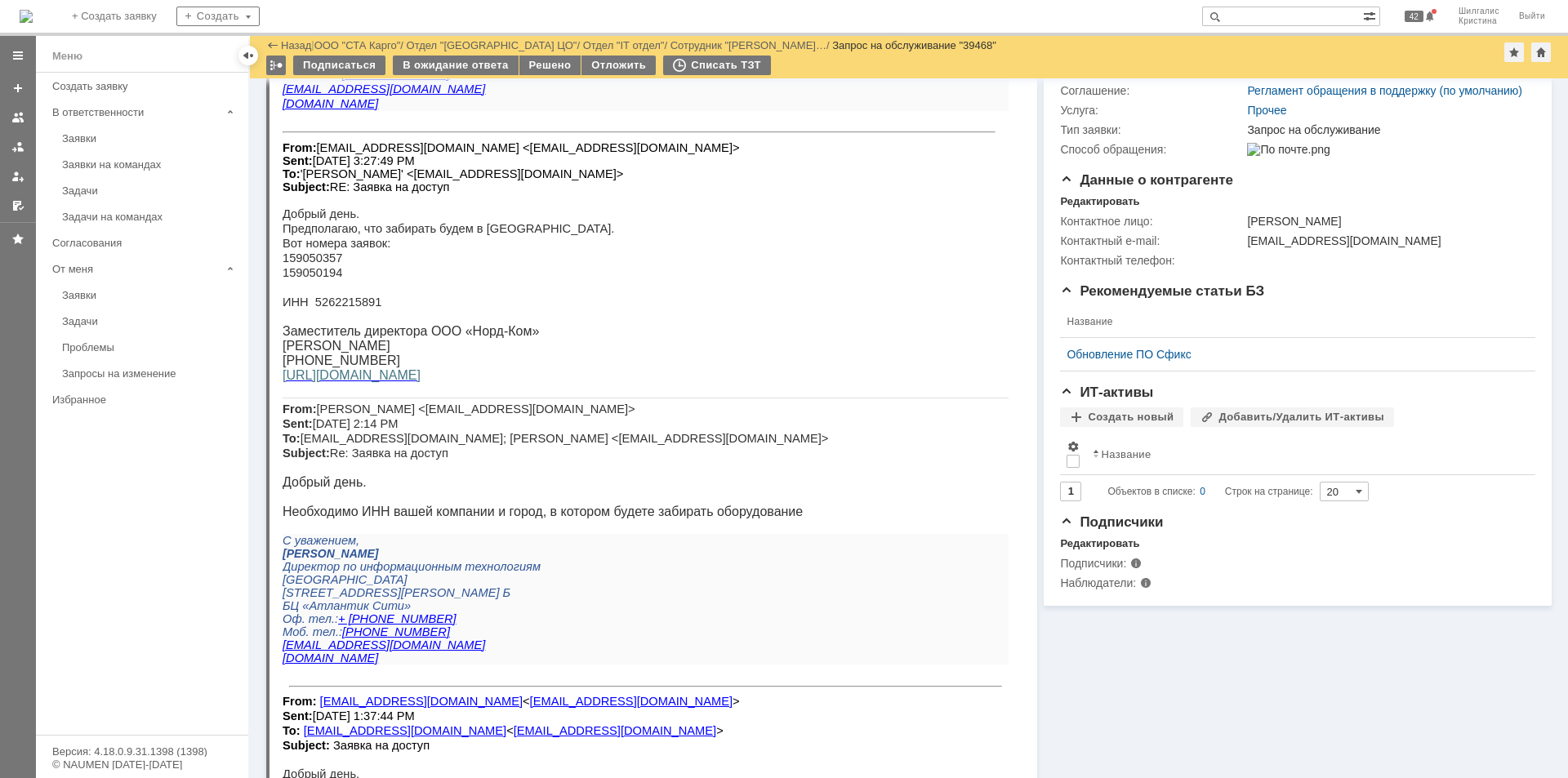
scroll to position [199, 0]
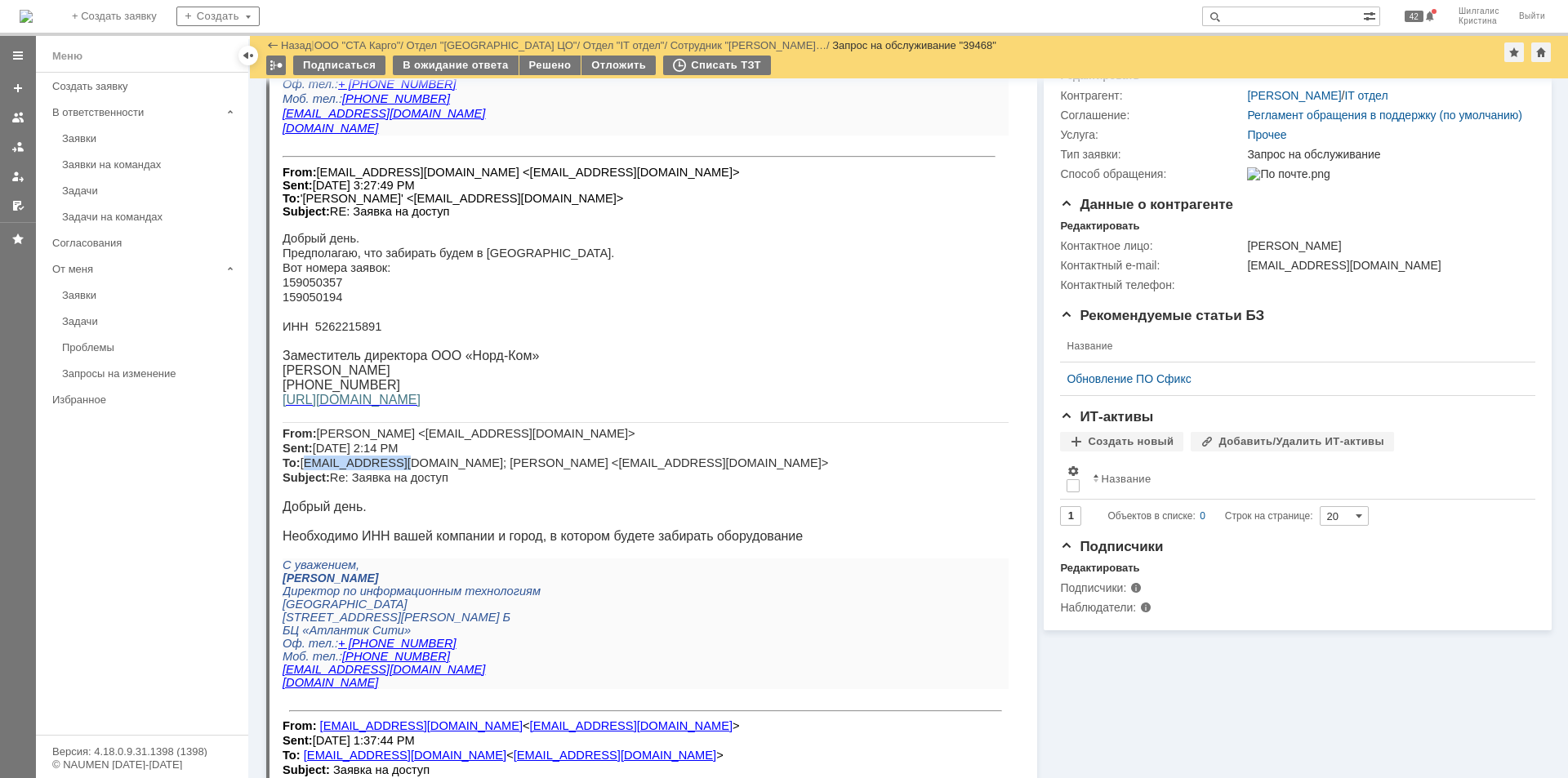
drag, startPoint x: 390, startPoint y: 470, endPoint x: 306, endPoint y: 466, distance: 84.1
click at [303, 469] on span "Кульбицкий Владислав <kulbitskiy.v@stacargo.ru> Sent: Thursday, August 28, 2025…" at bounding box center [555, 455] width 545 height 57
copy span "mc@nord-kom.ru"
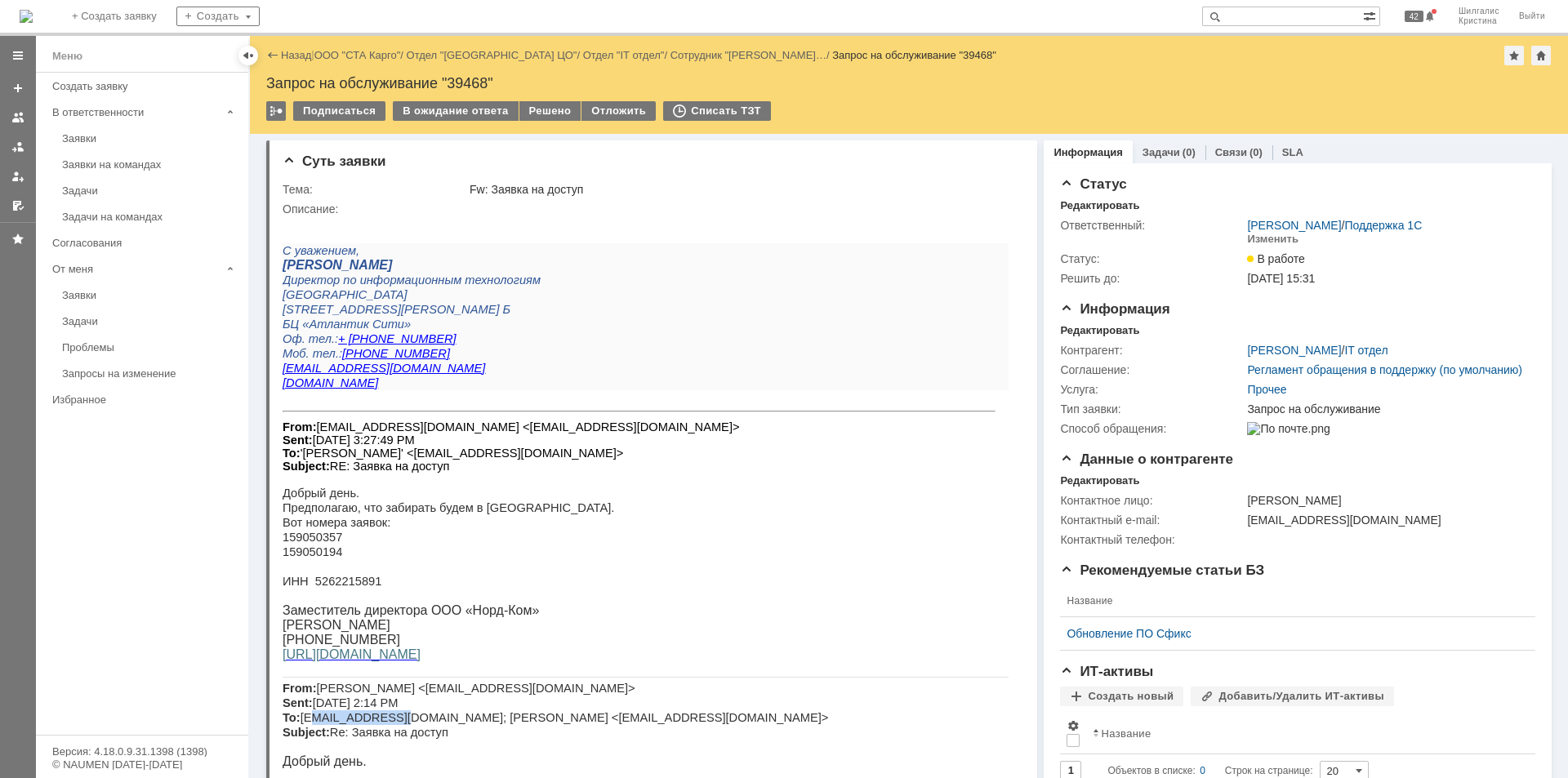
click at [352, 729] on span "Кульбицкий Владислав <kulbitskiy.v@stacargo.ru> Sent: Thursday, August 28, 2025…" at bounding box center [555, 710] width 545 height 57
click at [383, 723] on span "Кульбицкий Владислав <kulbitskiy.v@stacargo.ru> Sent: Thursday, August 28, 2025…" at bounding box center [555, 710] width 545 height 57
click at [393, 725] on span "Кульбицкий Владислав <kulbitskiy.v@stacargo.ru> Sent: Thursday, August 28, 2025…" at bounding box center [555, 710] width 545 height 57
click at [392, 725] on span "Кульбицкий Владислав <kulbitskiy.v@stacargo.ru> Sent: Thursday, August 28, 2025…" at bounding box center [555, 710] width 545 height 57
click at [390, 725] on span "Кульбицкий Владислав <kulbitskiy.v@stacargo.ru> Sent: Thursday, August 28, 2025…" at bounding box center [555, 710] width 545 height 57
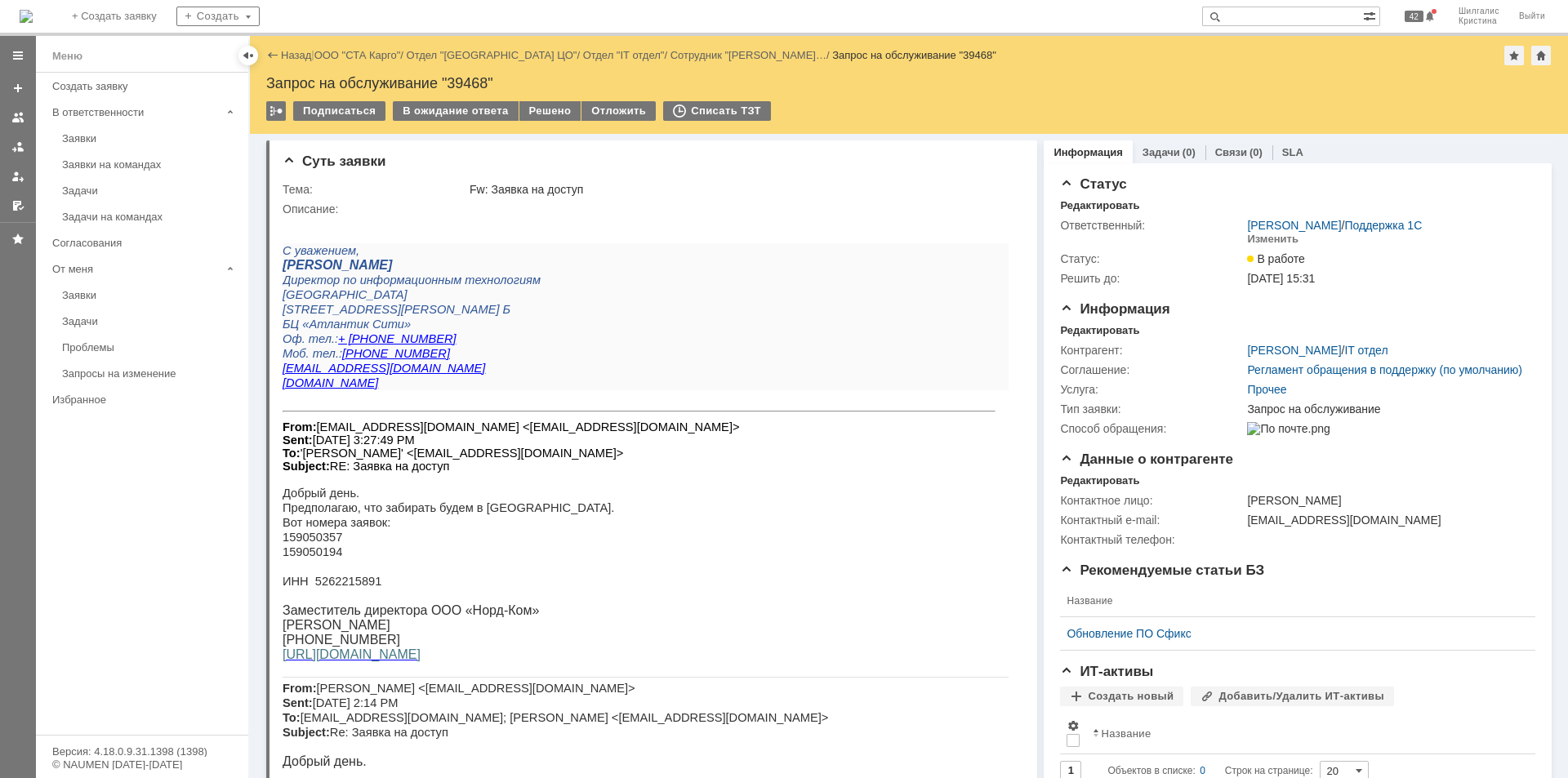
click at [304, 725] on span "Кульбицкий Владислав <kulbitskiy.v@stacargo.ru> Sent: Thursday, August 28, 2025…" at bounding box center [555, 710] width 545 height 57
copy span "[EMAIL_ADDRESS][DOMAIN_NAME]"
click at [549, 112] on div "Решено" at bounding box center [550, 111] width 62 height 20
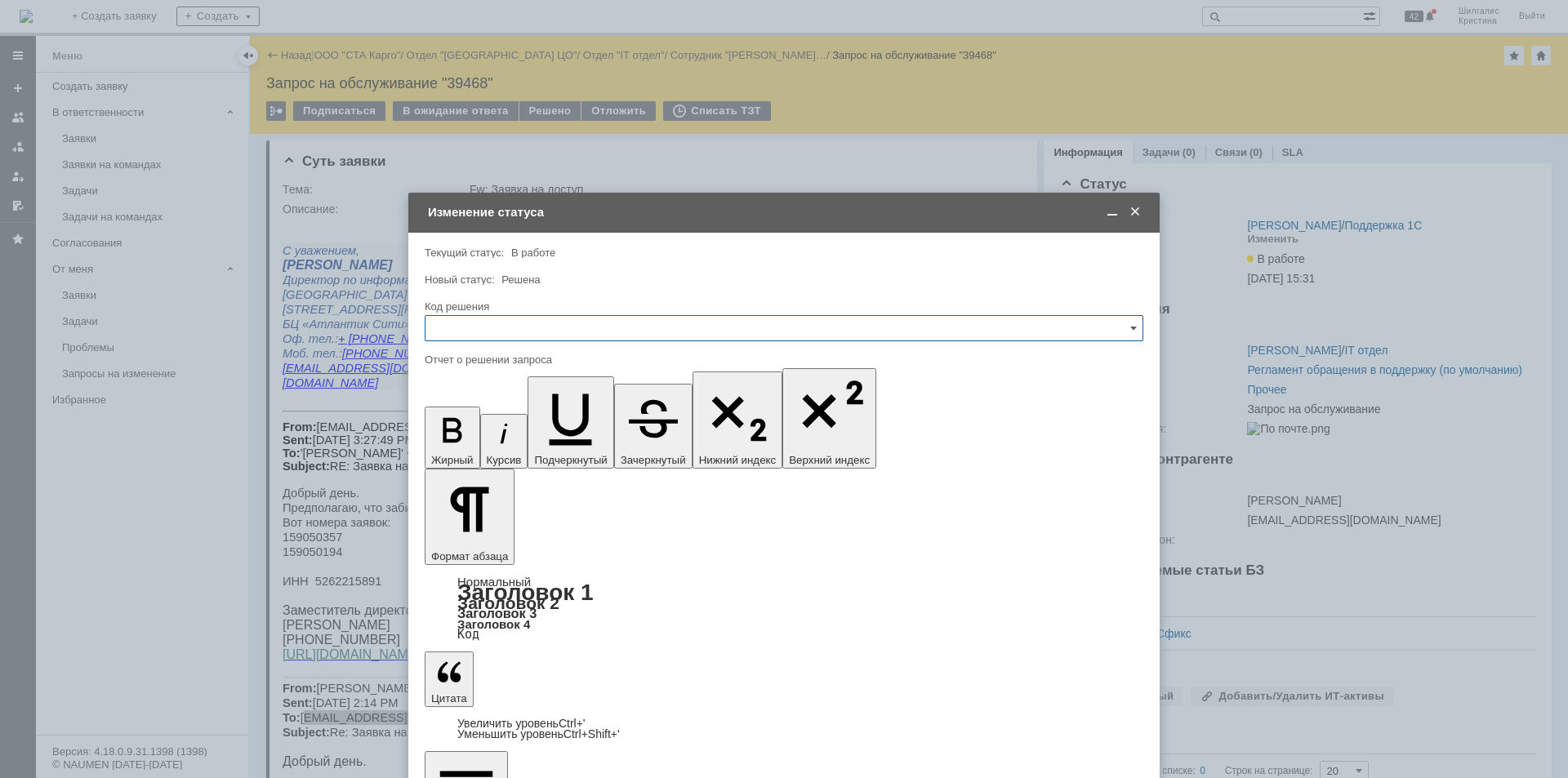
click at [505, 323] on input "text" at bounding box center [784, 328] width 718 height 26
click at [492, 550] on span "Решено" at bounding box center [783, 547] width 698 height 14
type input "Решено"
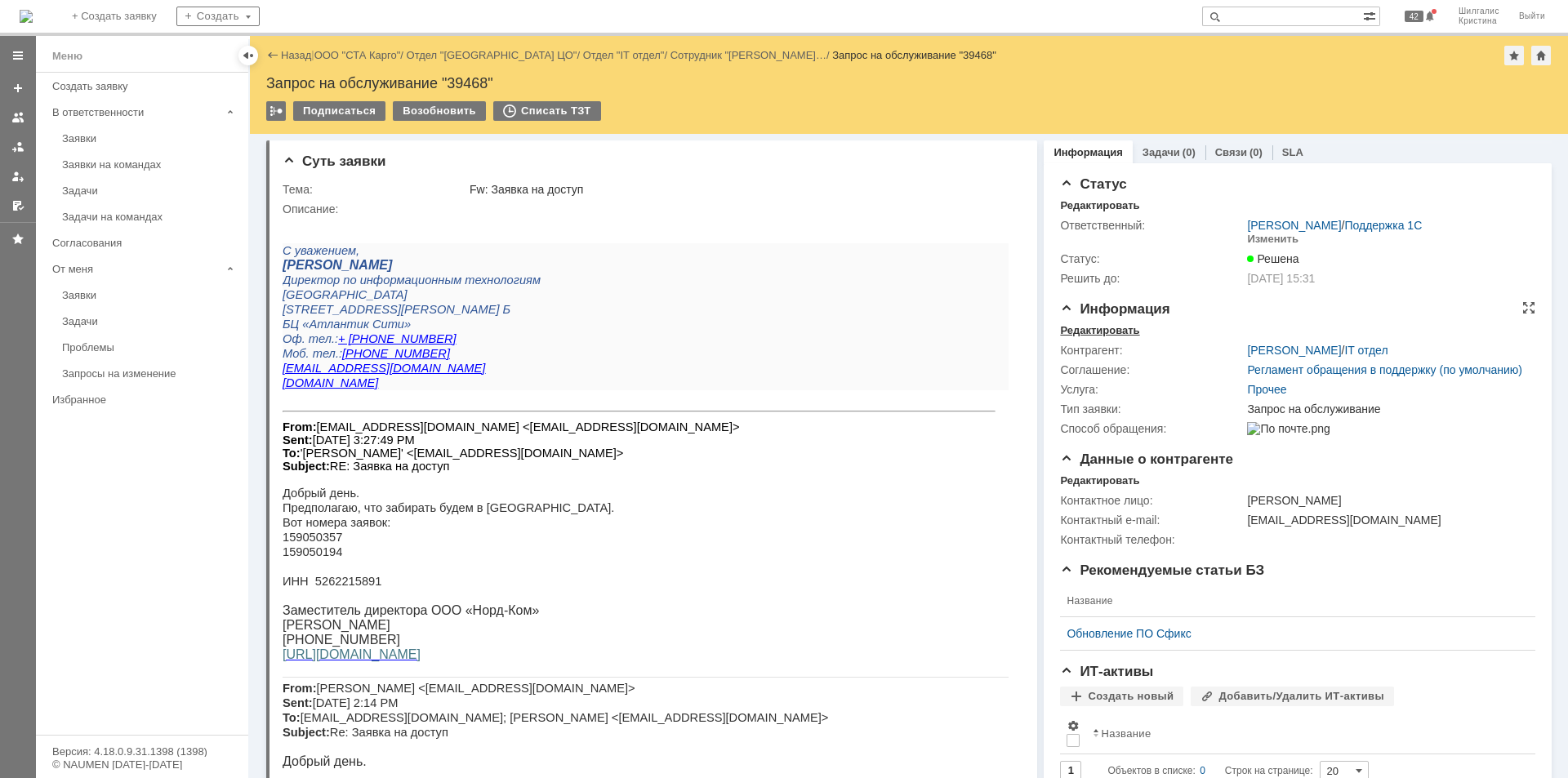
click at [1104, 330] on div "Редактировать" at bounding box center [1099, 330] width 79 height 14
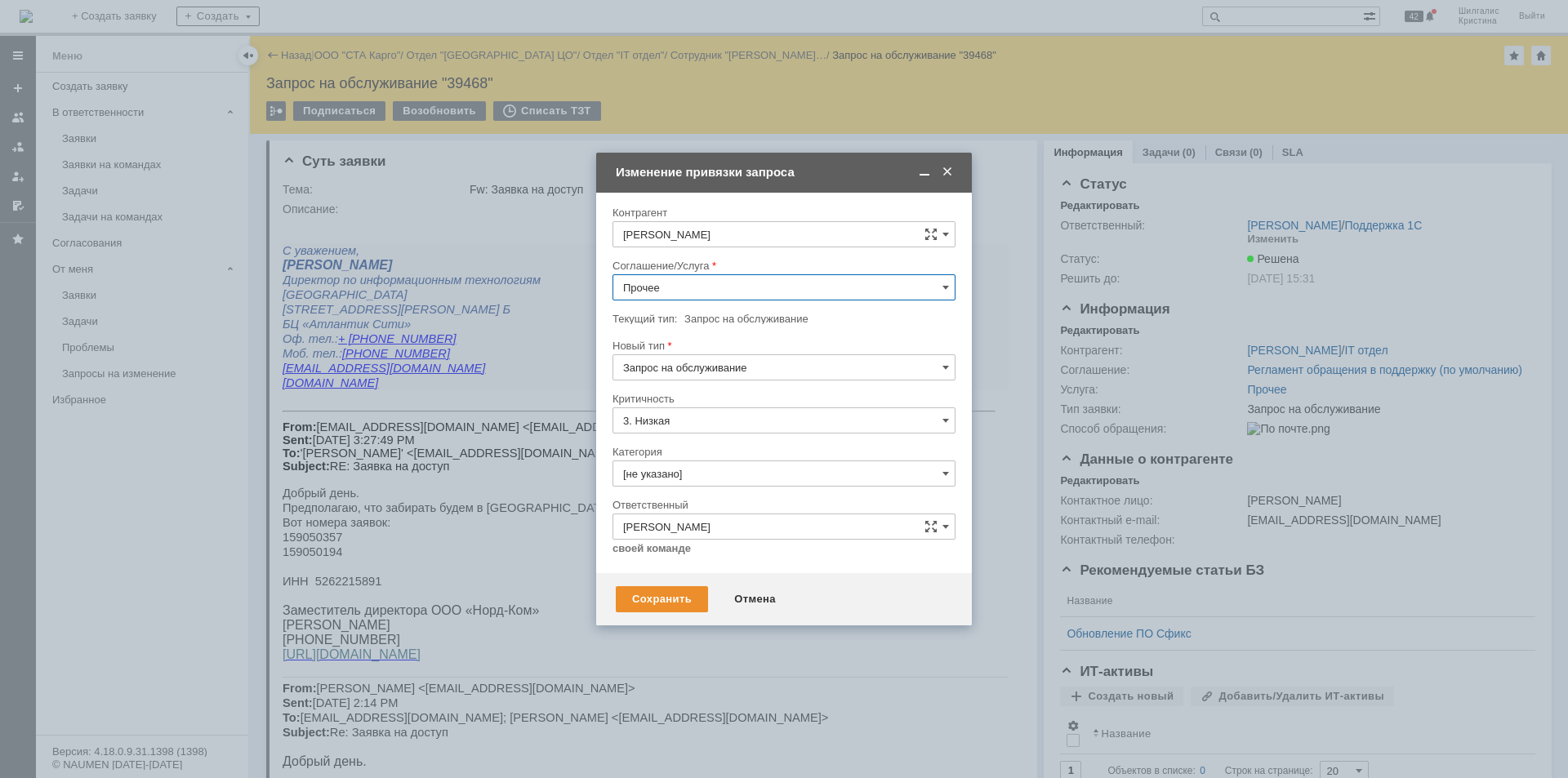
click at [671, 294] on input "Прочее" at bounding box center [783, 287] width 343 height 26
click at [698, 495] on div "WMS Прочее" at bounding box center [783, 502] width 341 height 26
type input "WMS Прочее"
click at [695, 471] on input "[не указано]" at bounding box center [783, 474] width 343 height 26
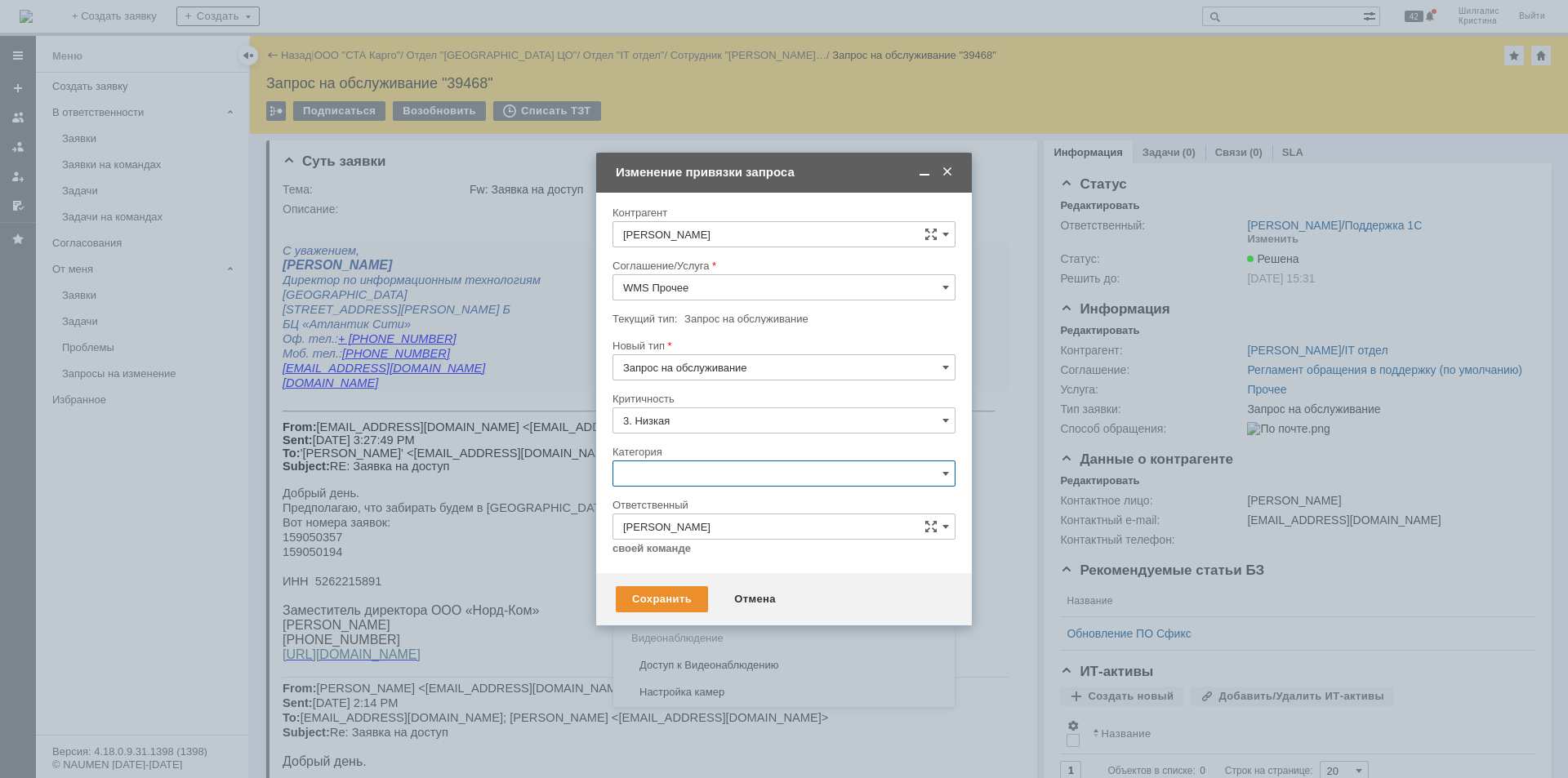
click at [689, 564] on span "Изменение" at bounding box center [783, 557] width 321 height 14
type input "Изменение"
click at [662, 604] on div "Сохранить" at bounding box center [662, 599] width 92 height 26
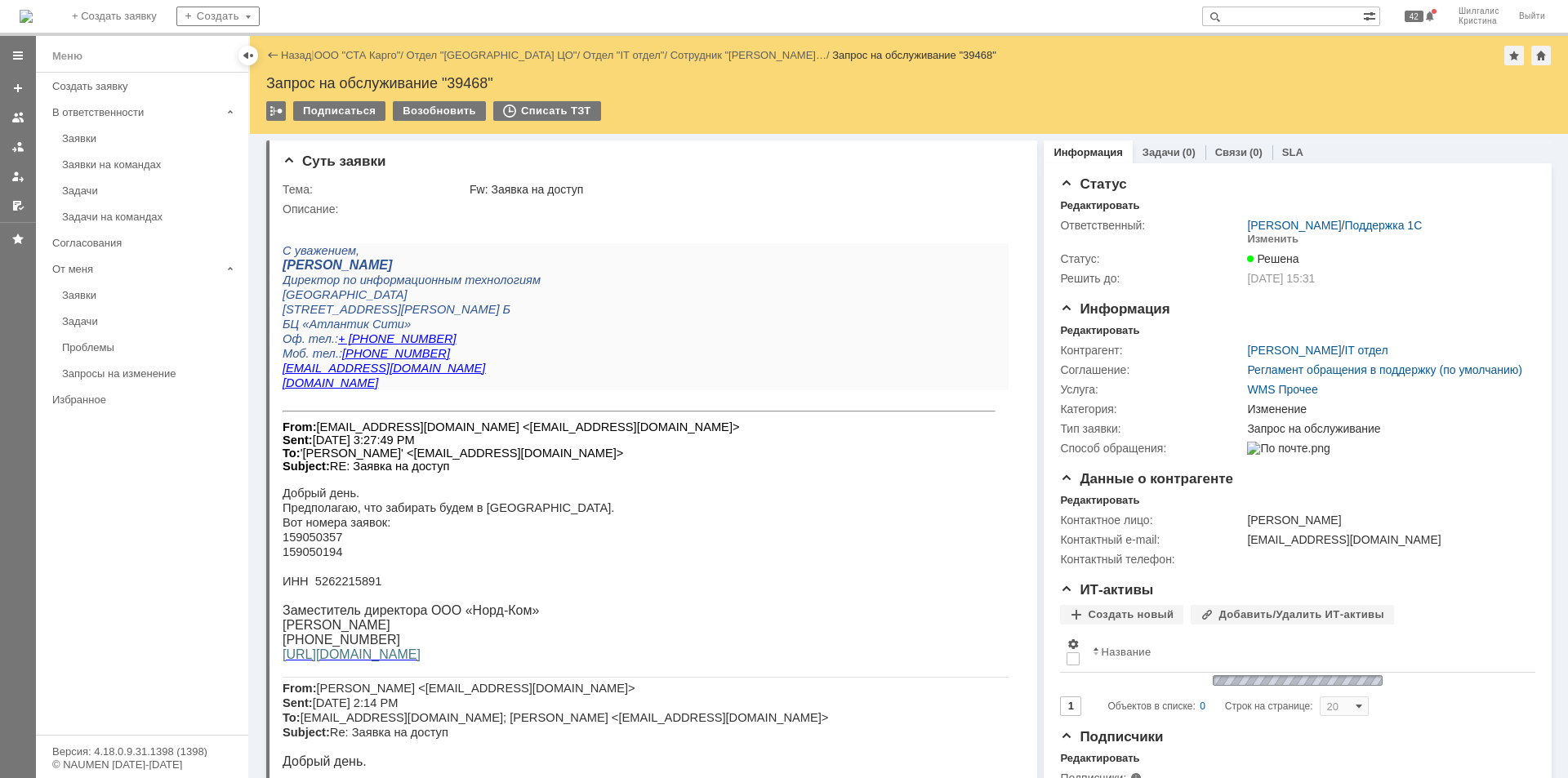
scroll to position [0, 0]
click at [338, 49] on link "ООО "СТА Карго"" at bounding box center [357, 55] width 86 height 13
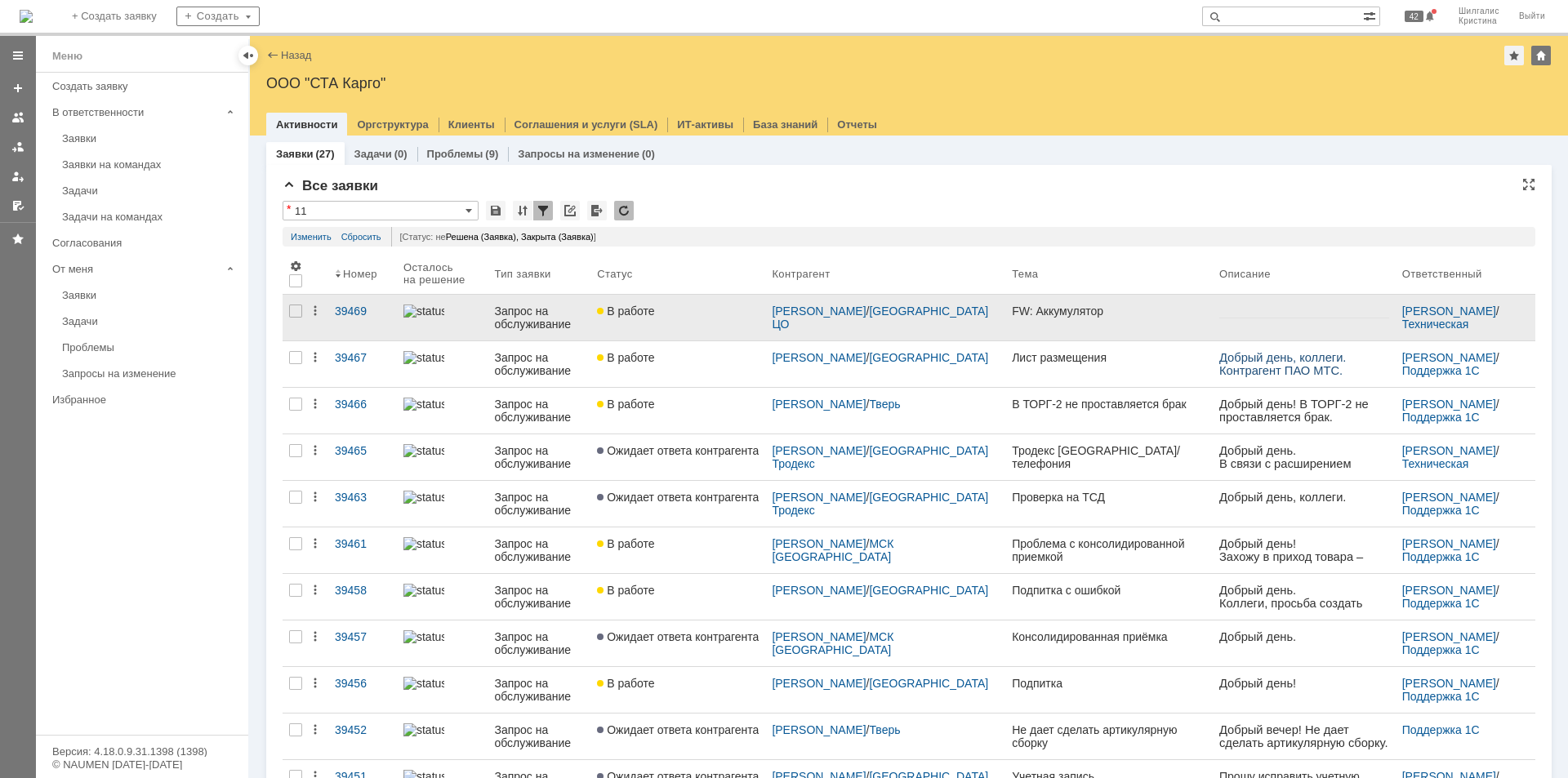
click at [689, 322] on link "В работе" at bounding box center [678, 317] width 175 height 46
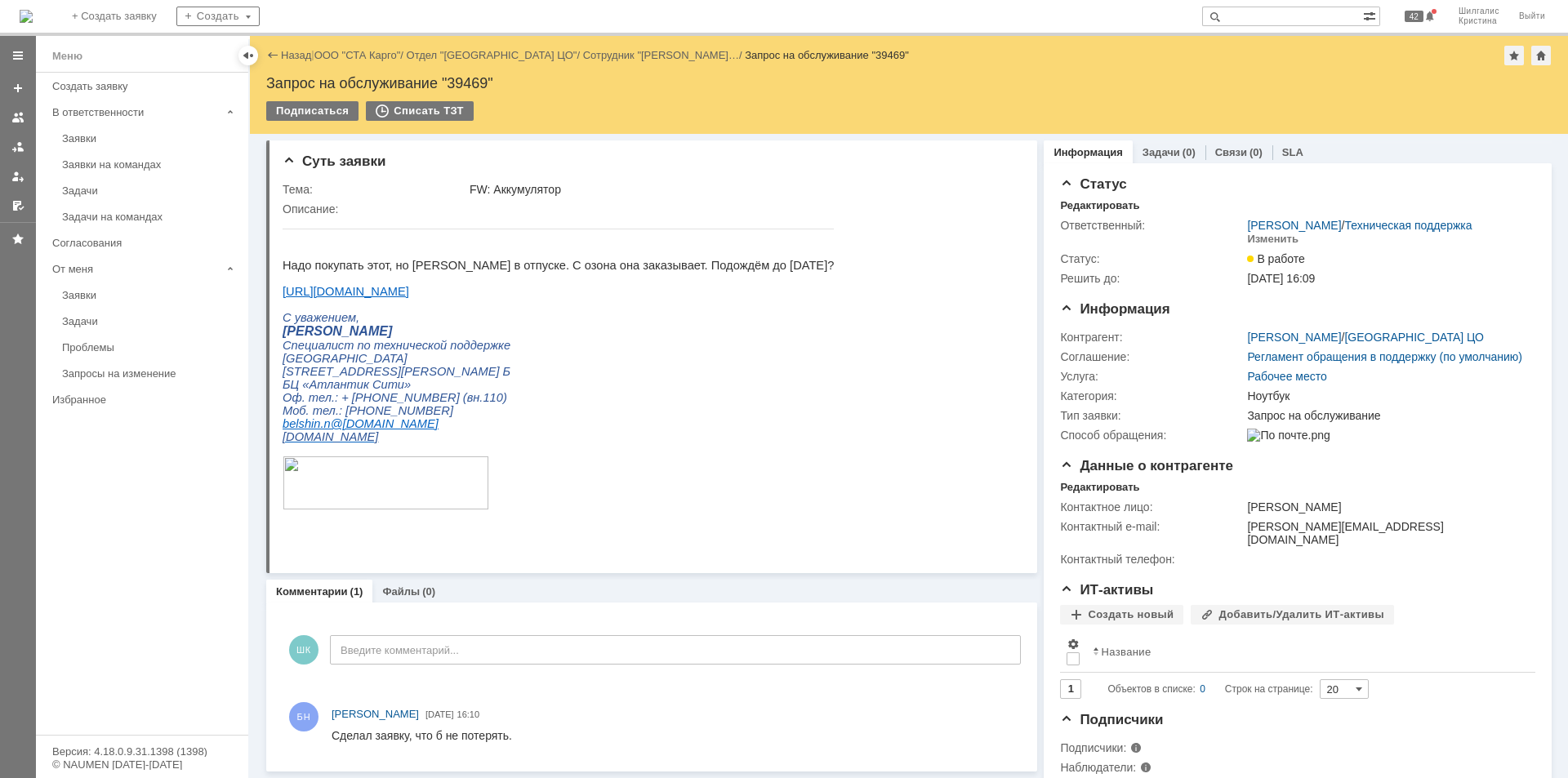
click at [364, 48] on div "Назад | ООО "СТА Карго" / Отдел "Санкт-Петербург ЦО" / Сотрудник "Маликов Алекс…" at bounding box center [909, 56] width 1285 height 20
click at [364, 53] on link "ООО "СТА Карго"" at bounding box center [357, 55] width 86 height 13
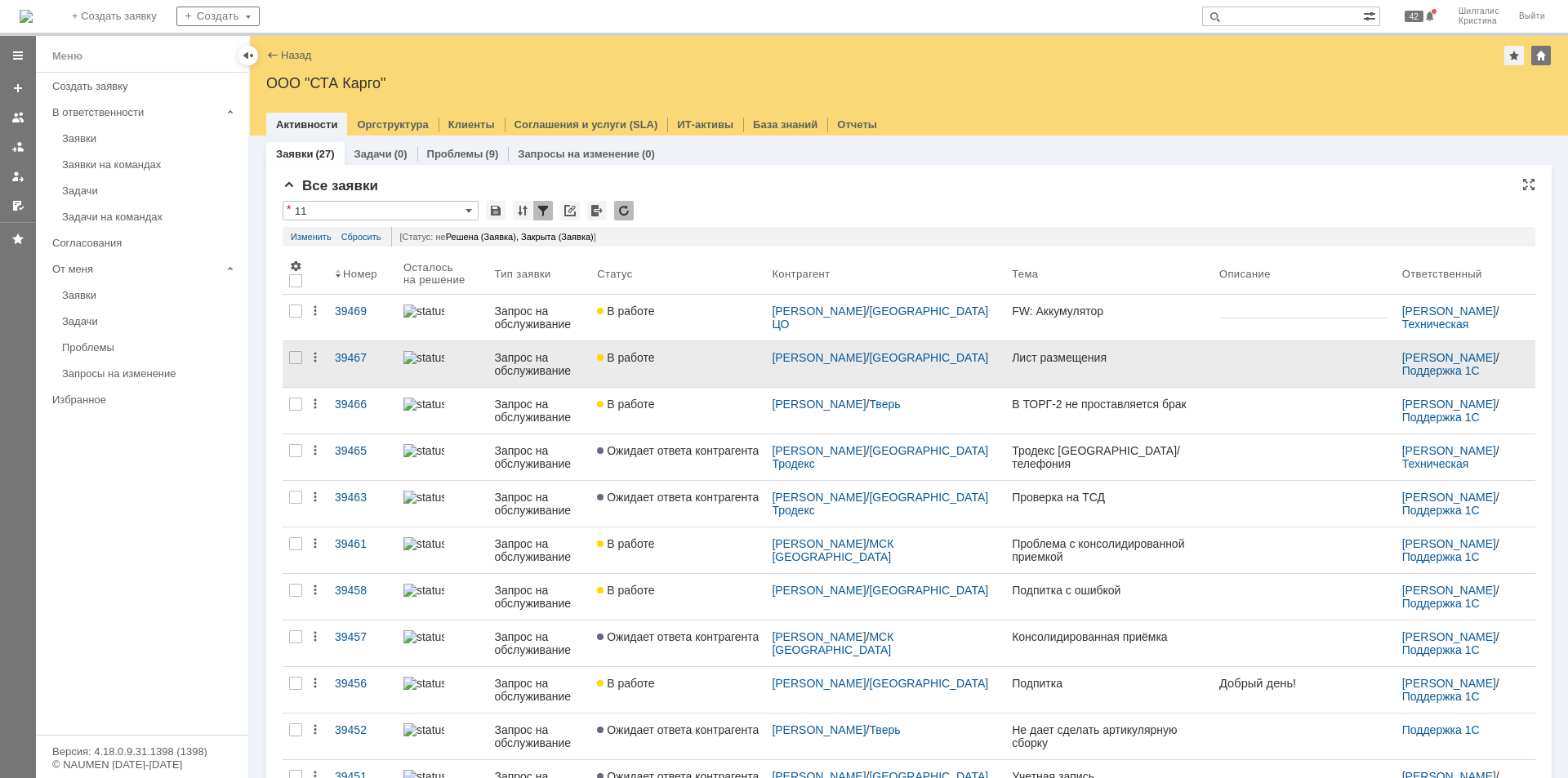
click at [675, 375] on link "В работе" at bounding box center [678, 364] width 175 height 46
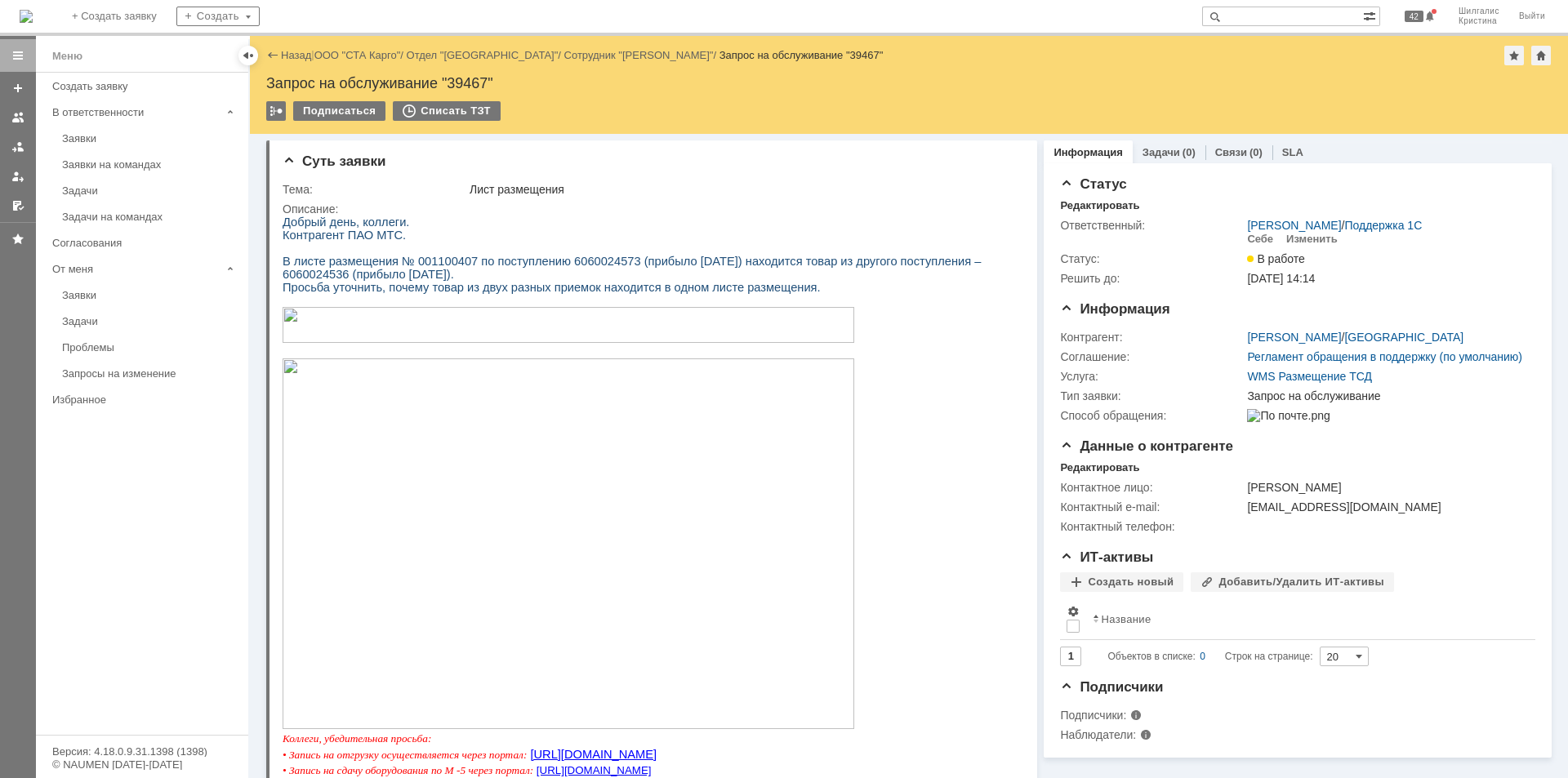
click at [396, 55] on link "ООО "СТА Карго"" at bounding box center [357, 55] width 86 height 13
